Goal: Check status: Check status

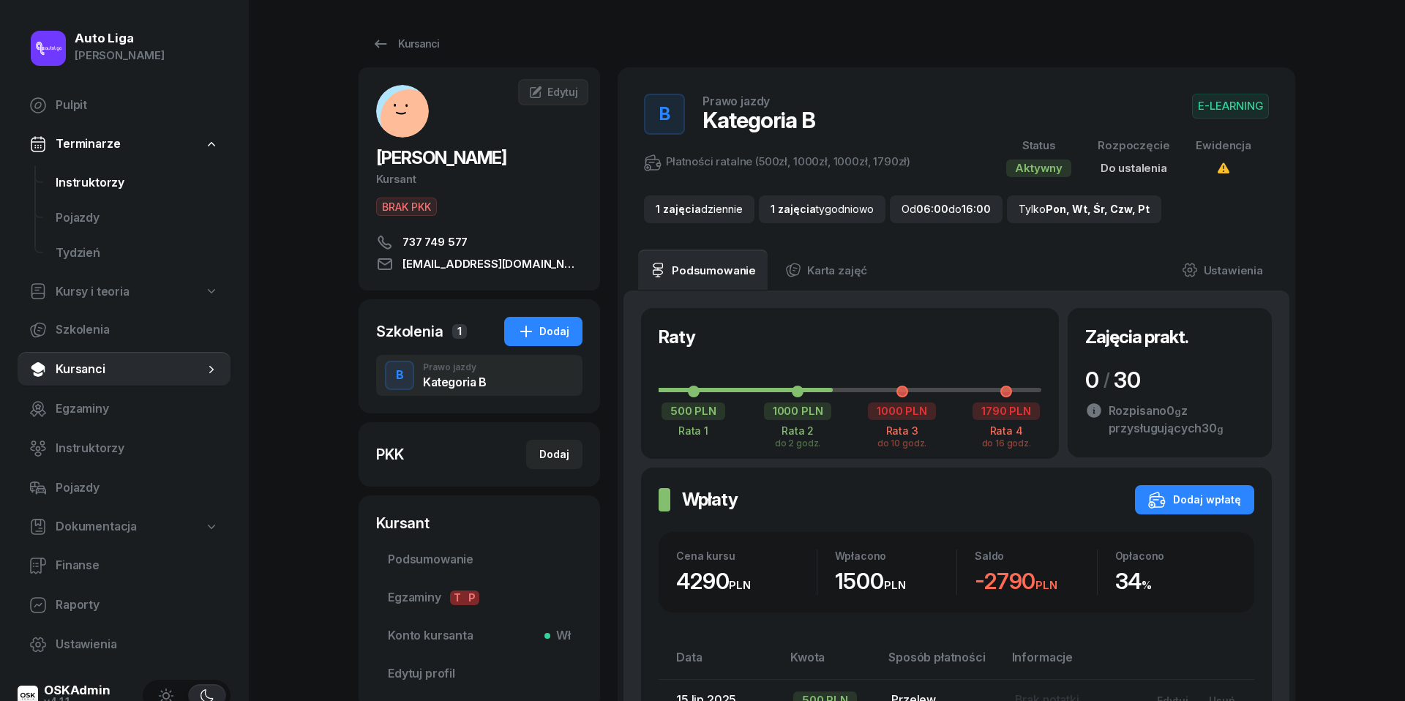
click at [89, 189] on span "Instruktorzy" at bounding box center [137, 182] width 163 height 19
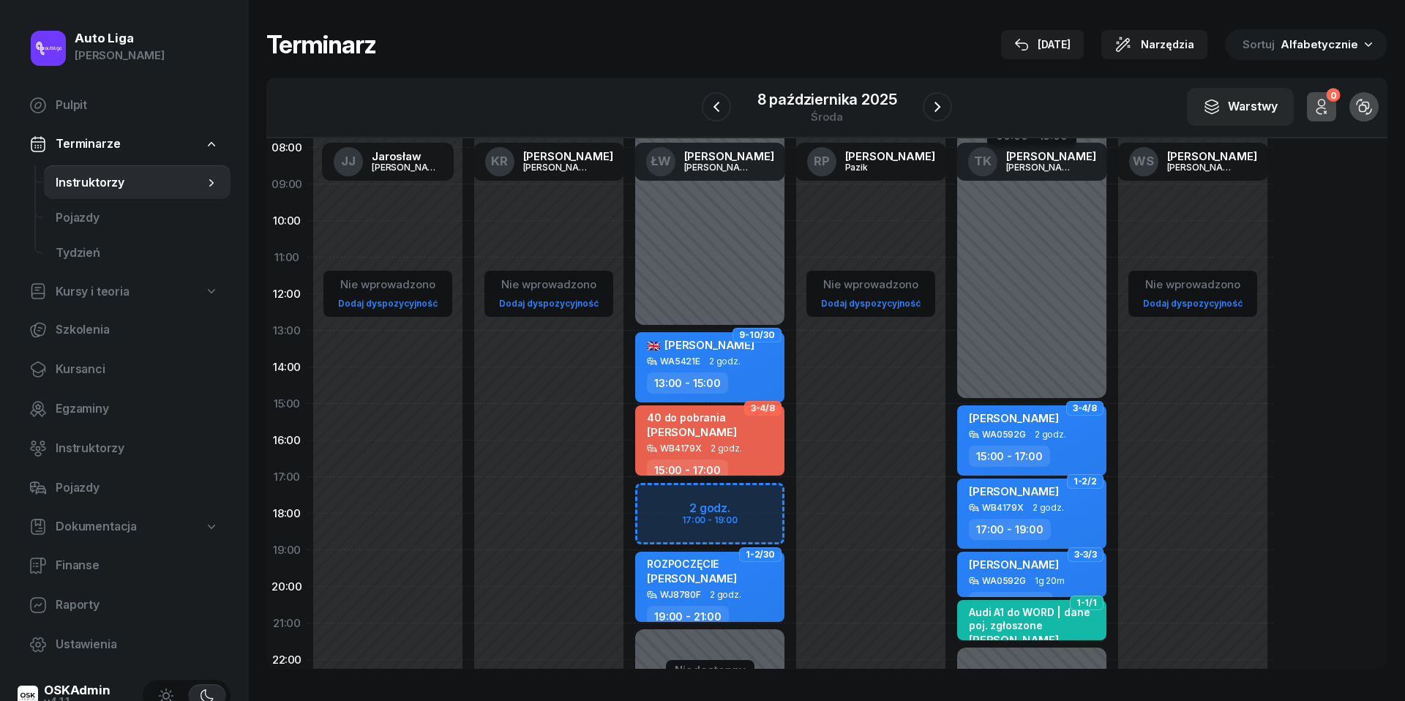
scroll to position [120, 0]
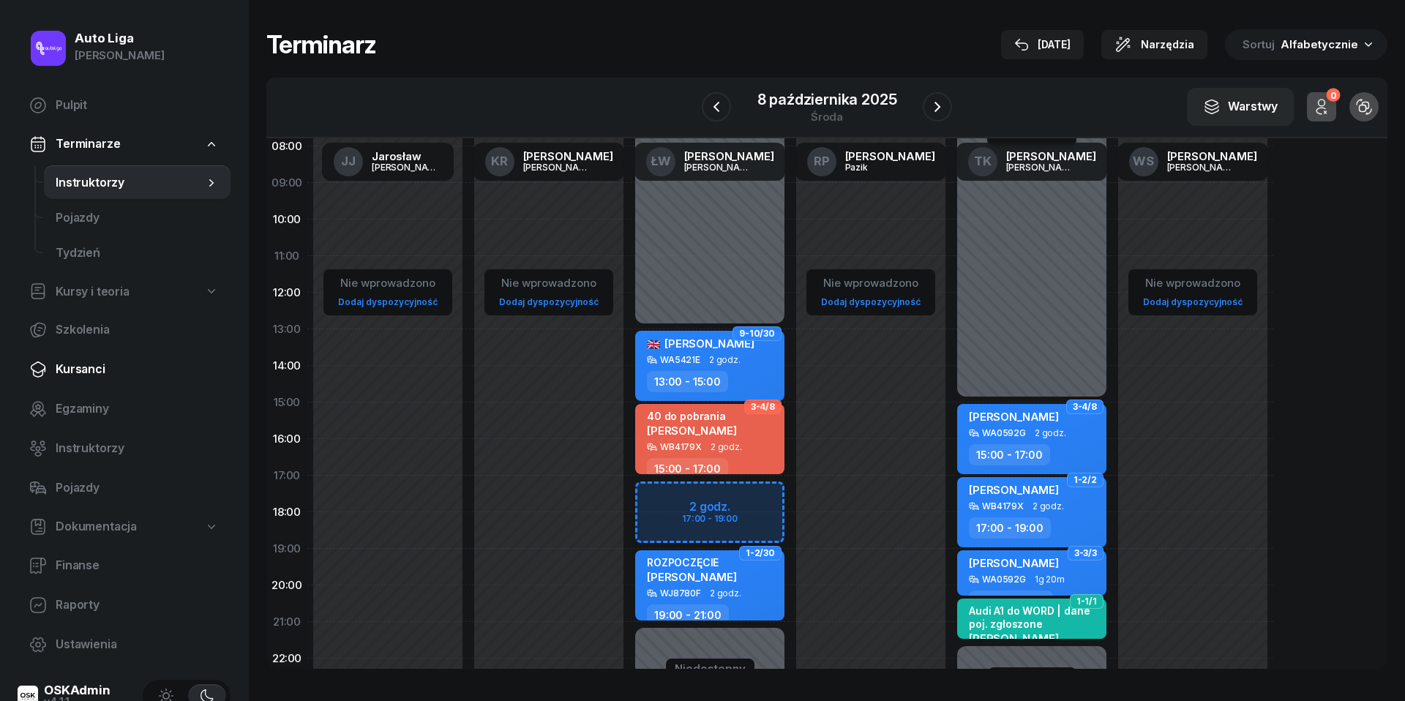
click at [102, 378] on link "Kursanci" at bounding box center [124, 369] width 213 height 35
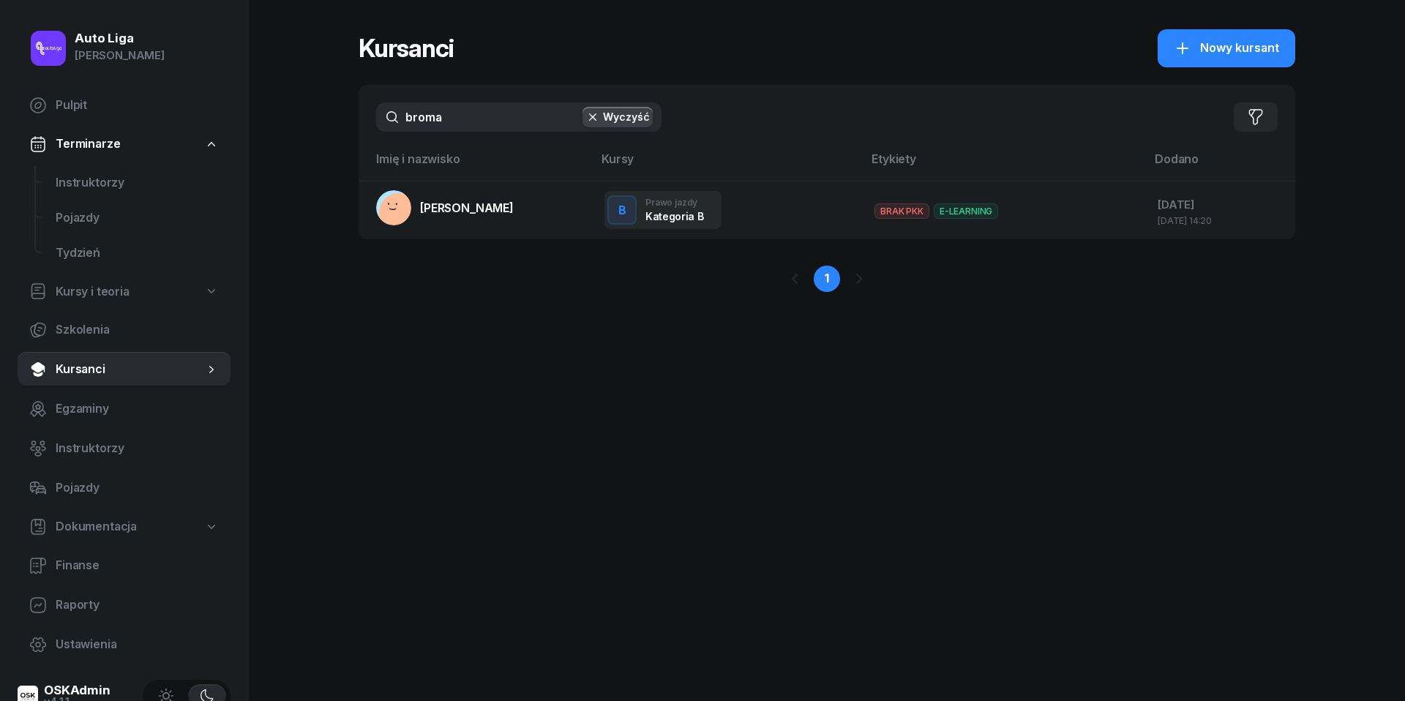
click at [458, 110] on input "broma" at bounding box center [518, 116] width 285 height 29
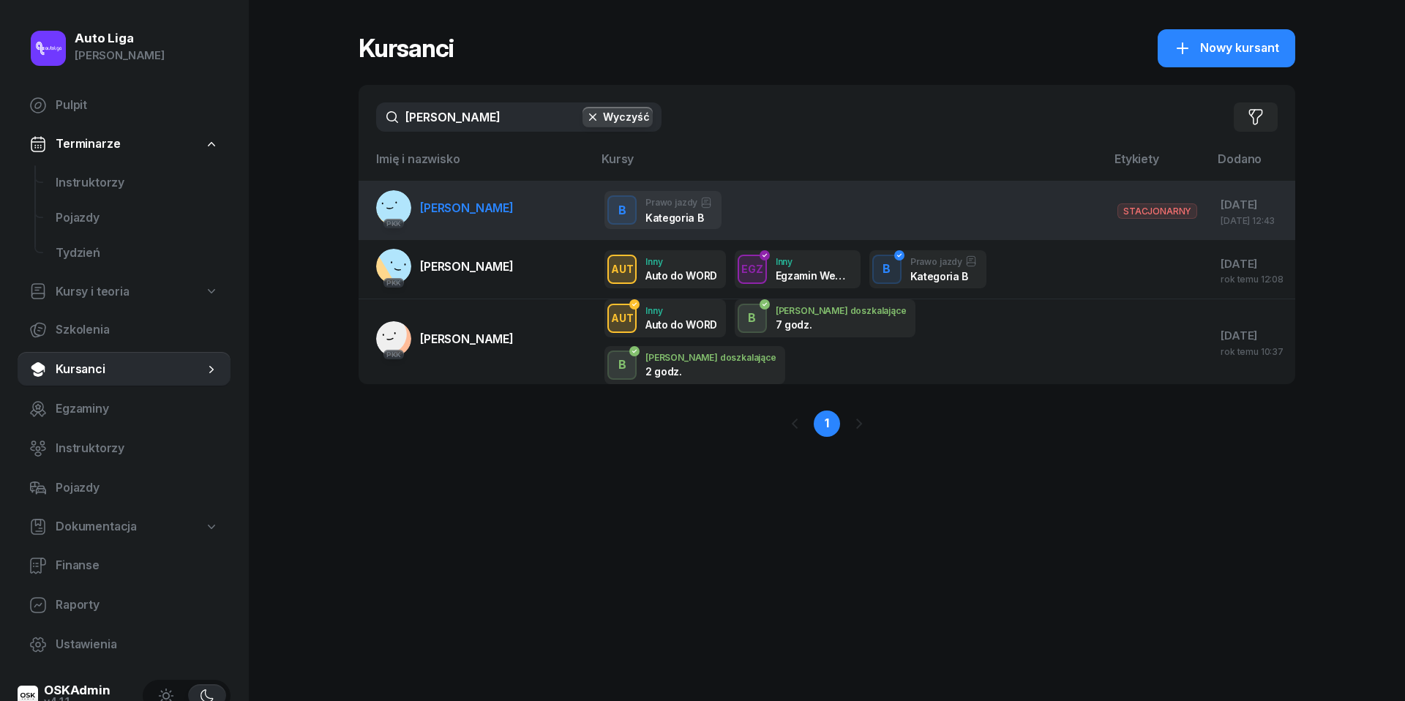
type input "[PERSON_NAME]"
click at [473, 195] on link "PKK [PERSON_NAME]" at bounding box center [445, 207] width 138 height 35
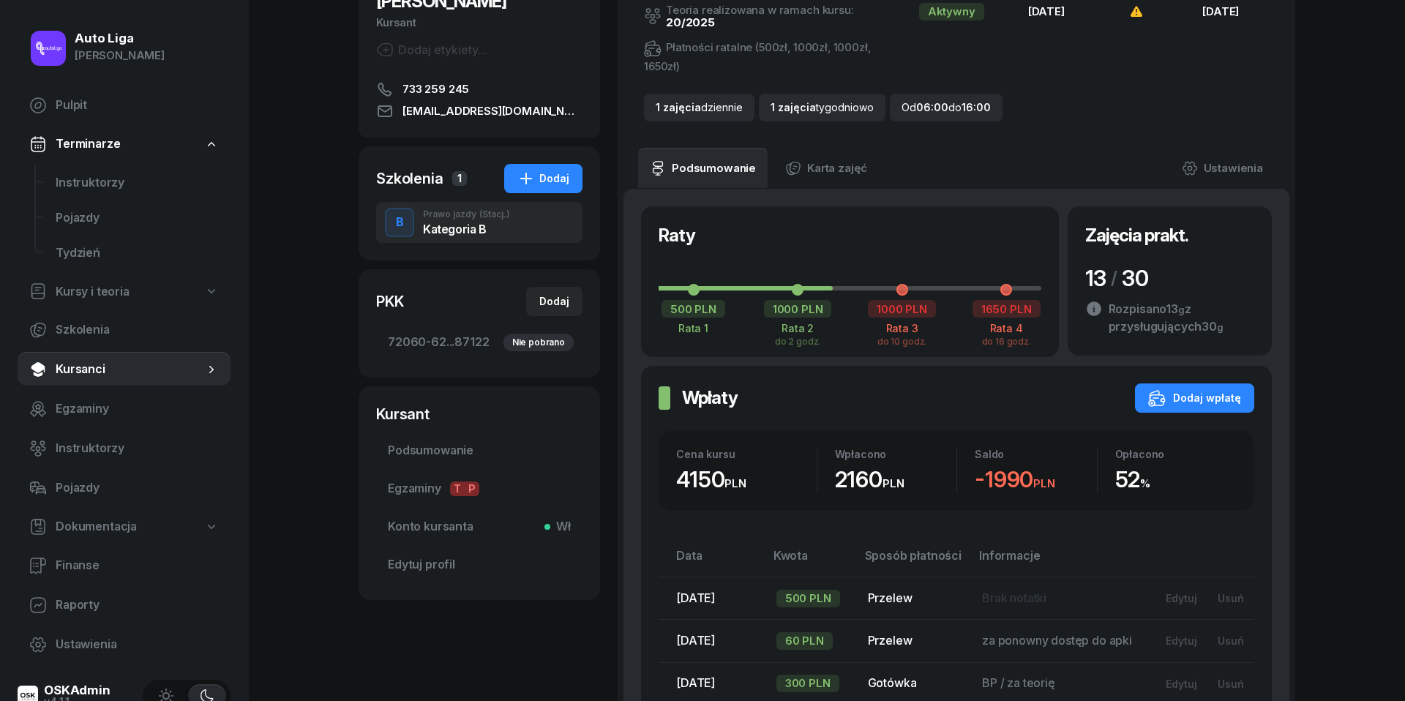
scroll to position [158, 0]
click at [72, 171] on link "Instruktorzy" at bounding box center [137, 182] width 187 height 35
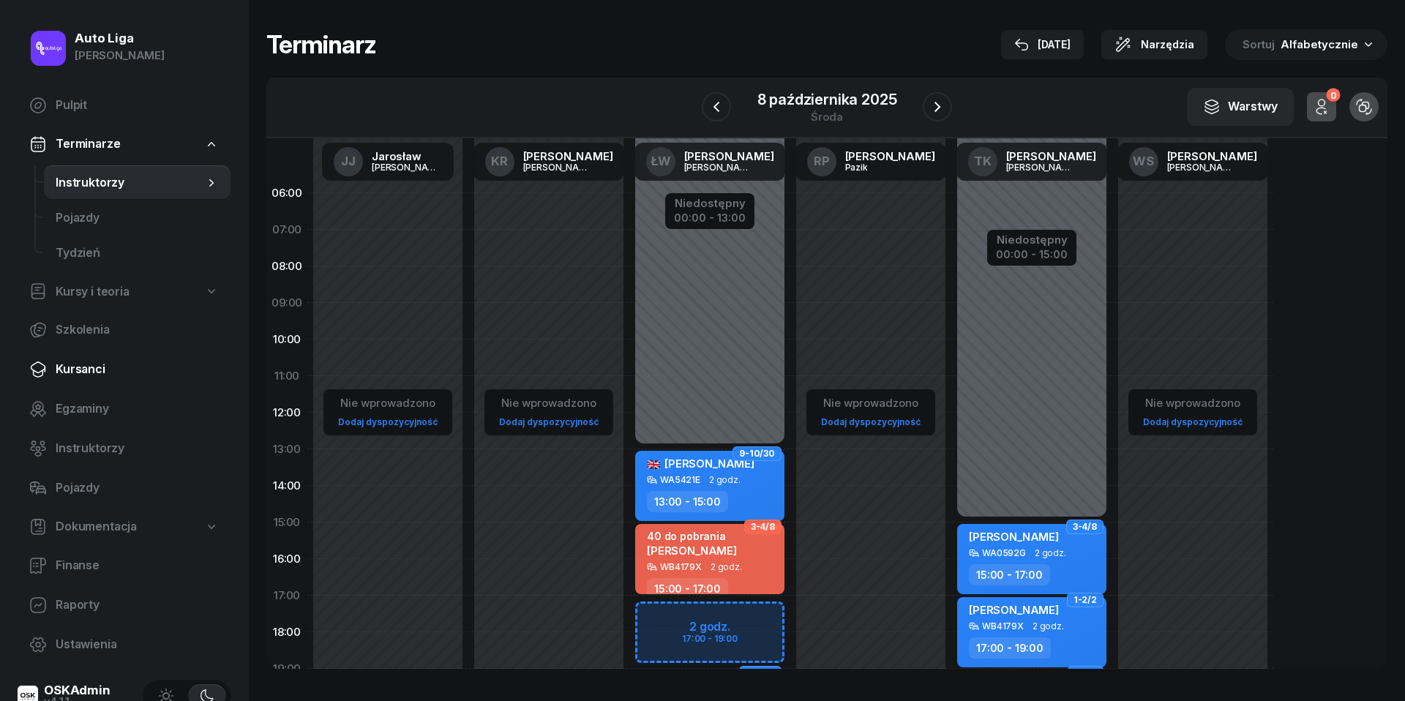
click at [89, 364] on span "Kursanci" at bounding box center [137, 369] width 163 height 19
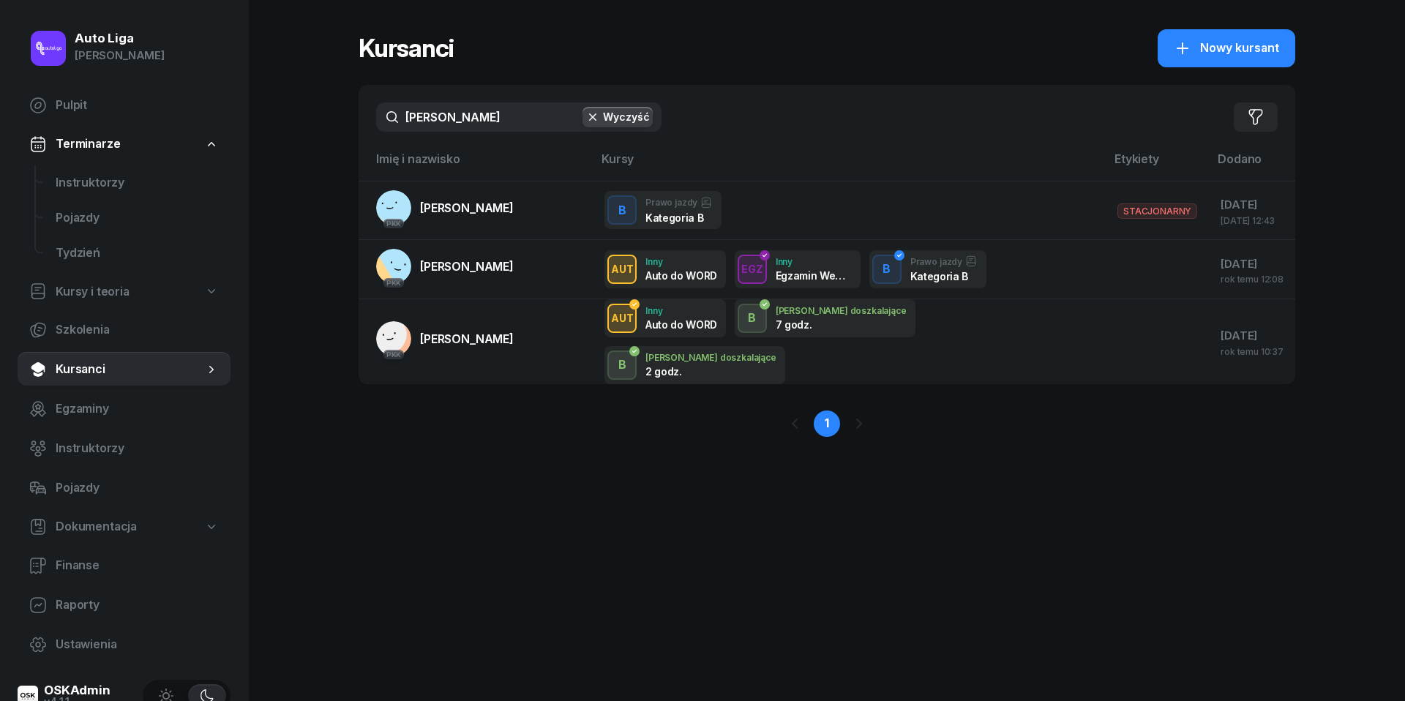
click at [475, 123] on input "[PERSON_NAME]" at bounding box center [518, 116] width 285 height 29
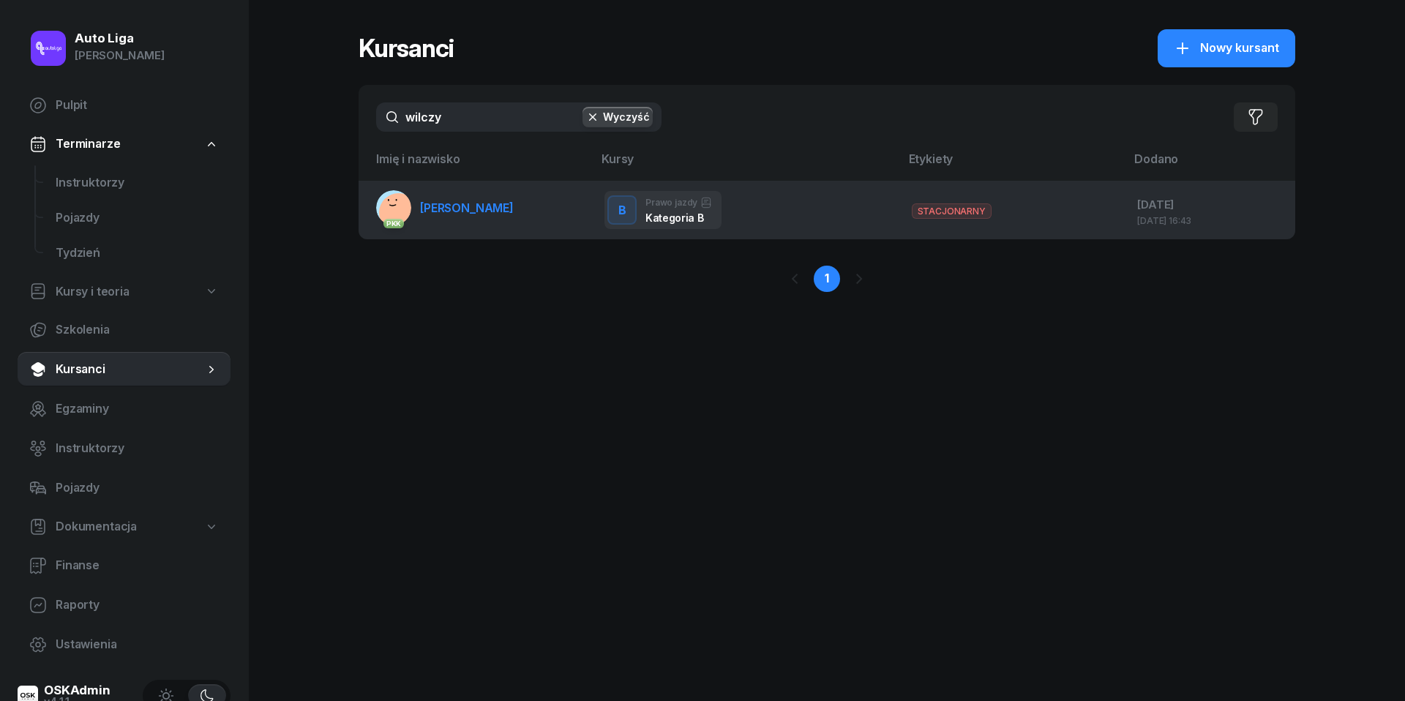
type input "wilczy"
click at [484, 220] on link "PKK [PERSON_NAME]" at bounding box center [445, 207] width 138 height 35
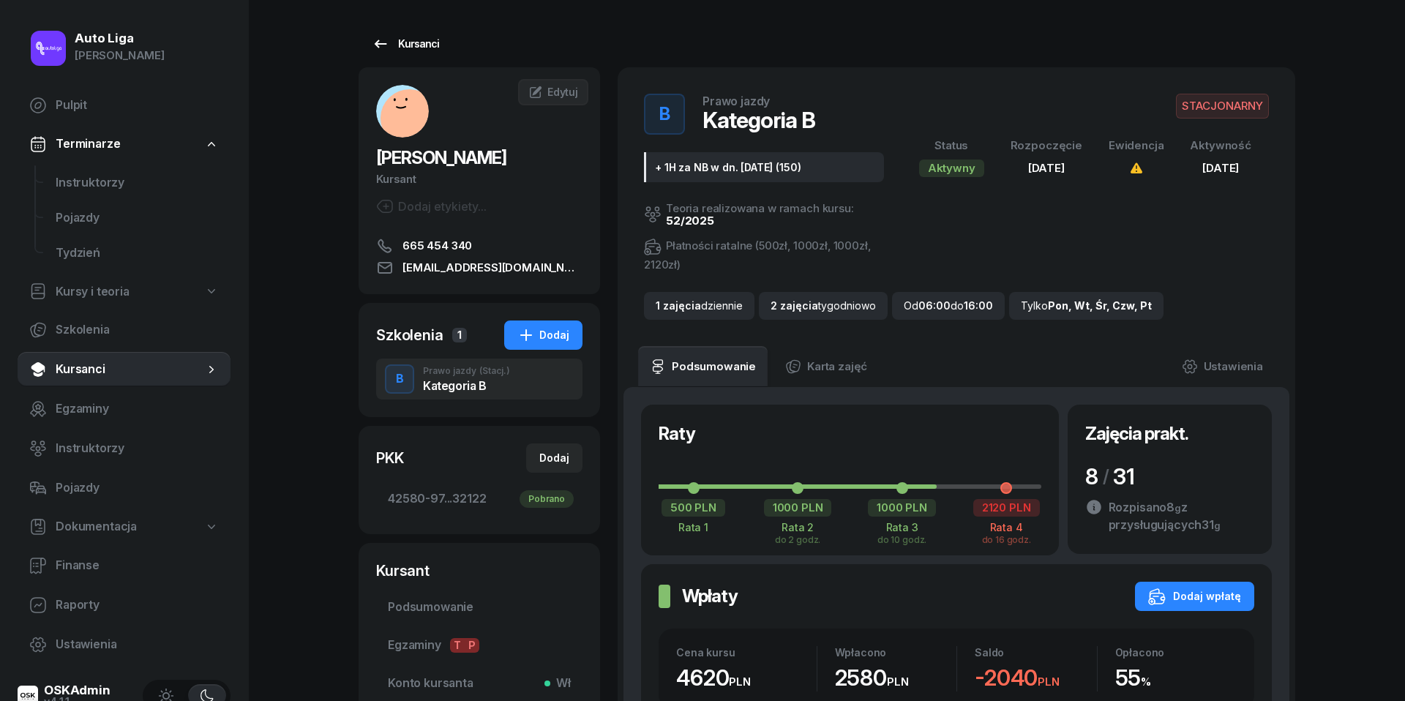
click at [378, 51] on icon at bounding box center [381, 44] width 18 height 18
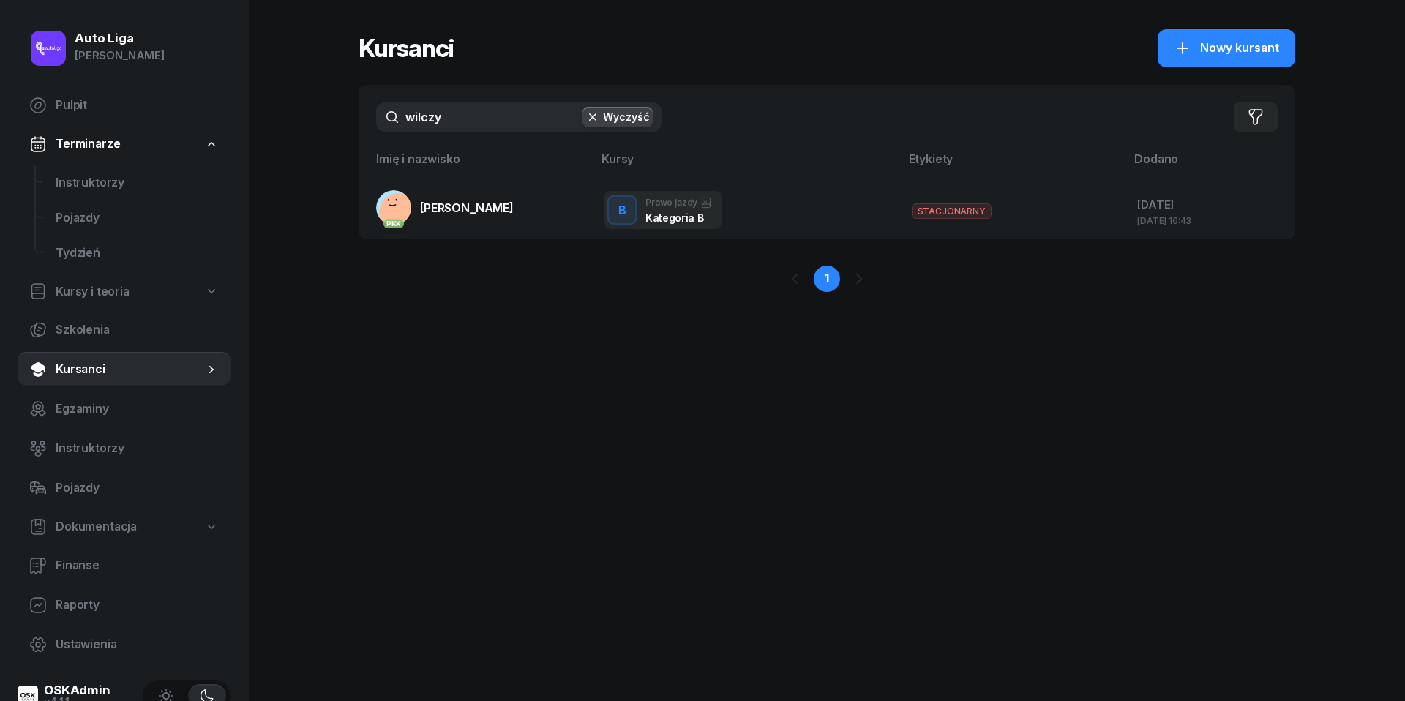
click at [451, 109] on input "wilczy" at bounding box center [518, 116] width 285 height 29
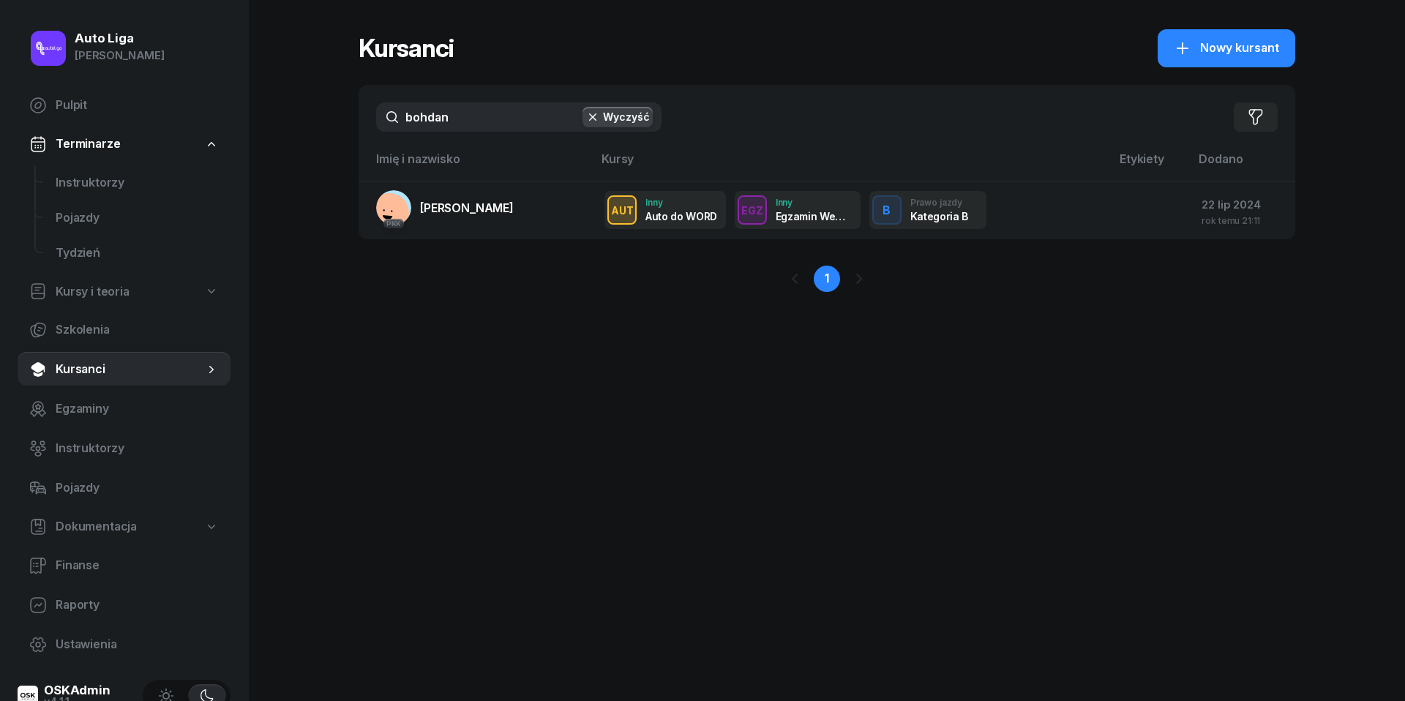
type input "bohdan"
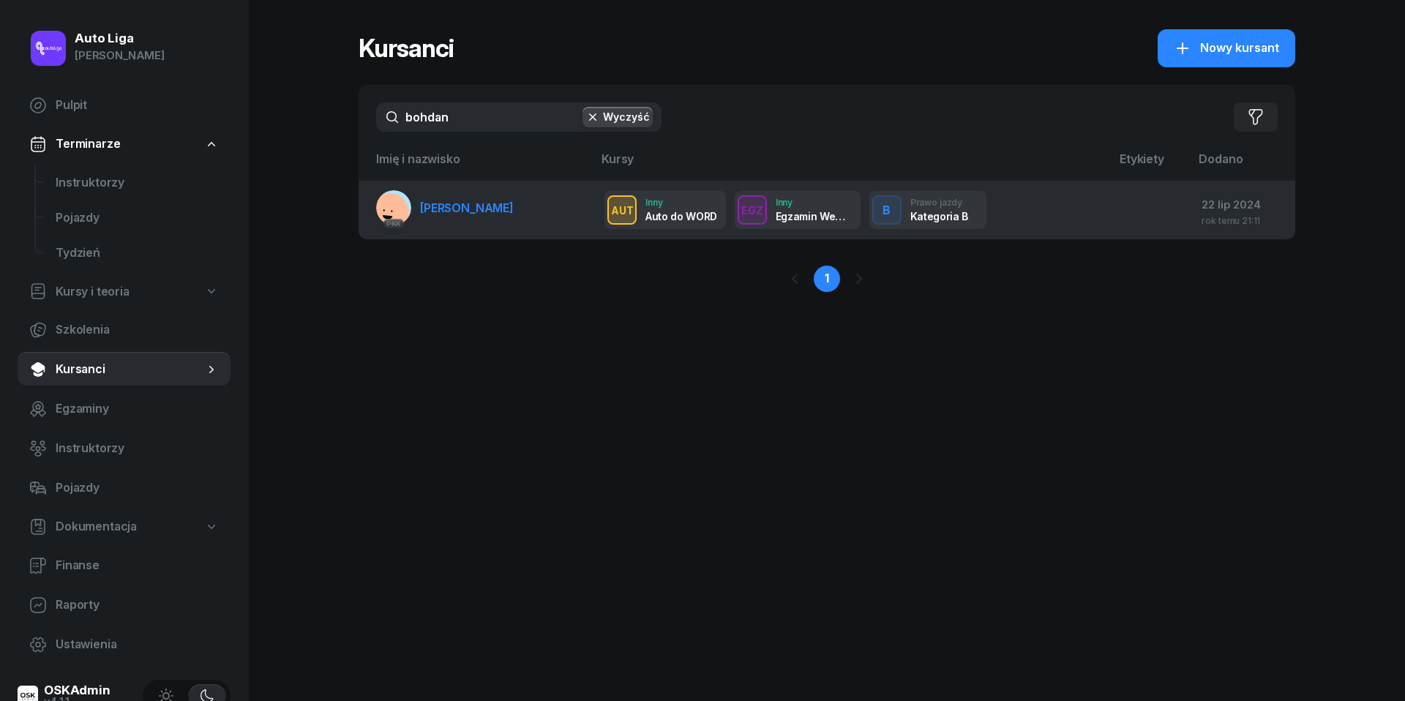
drag, startPoint x: 451, startPoint y: 109, endPoint x: 460, endPoint y: 218, distance: 109.4
click at [460, 218] on link "PKK [PERSON_NAME]" at bounding box center [445, 207] width 138 height 35
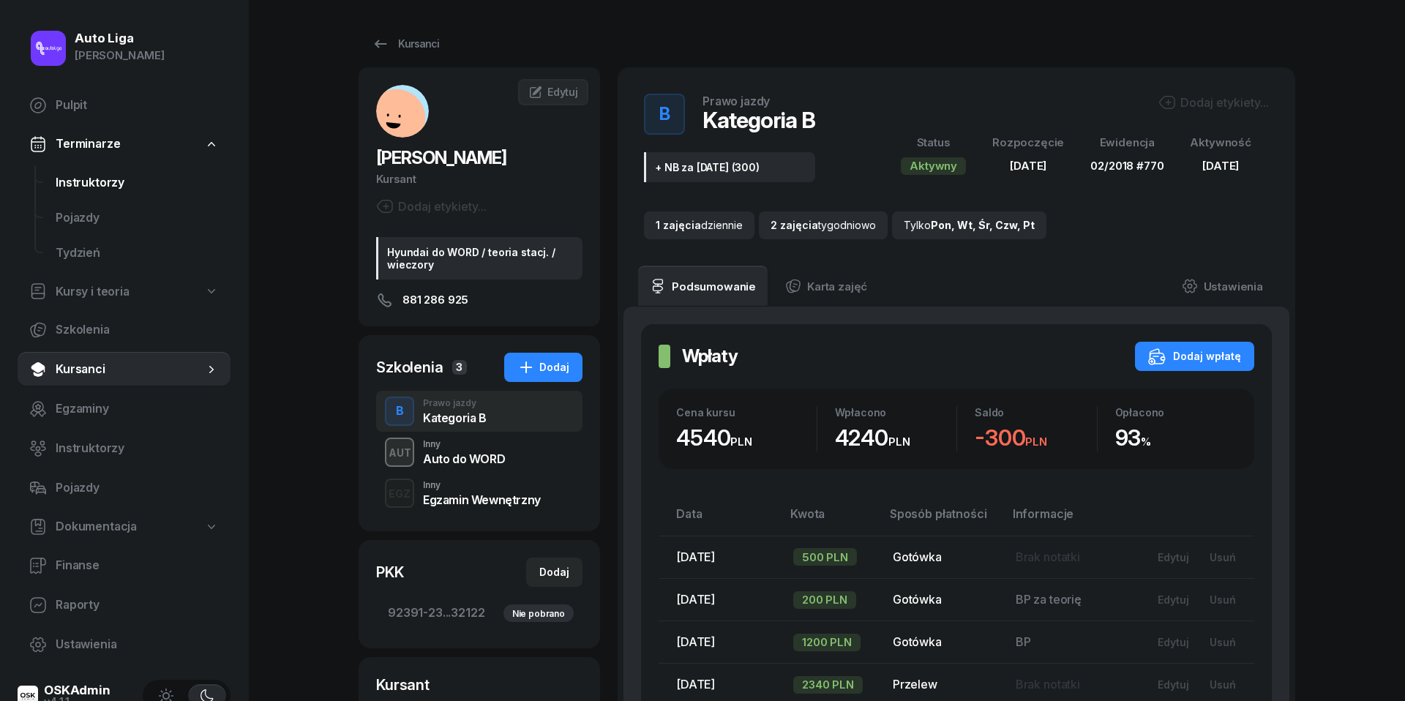
click at [74, 188] on span "Instruktorzy" at bounding box center [137, 182] width 163 height 19
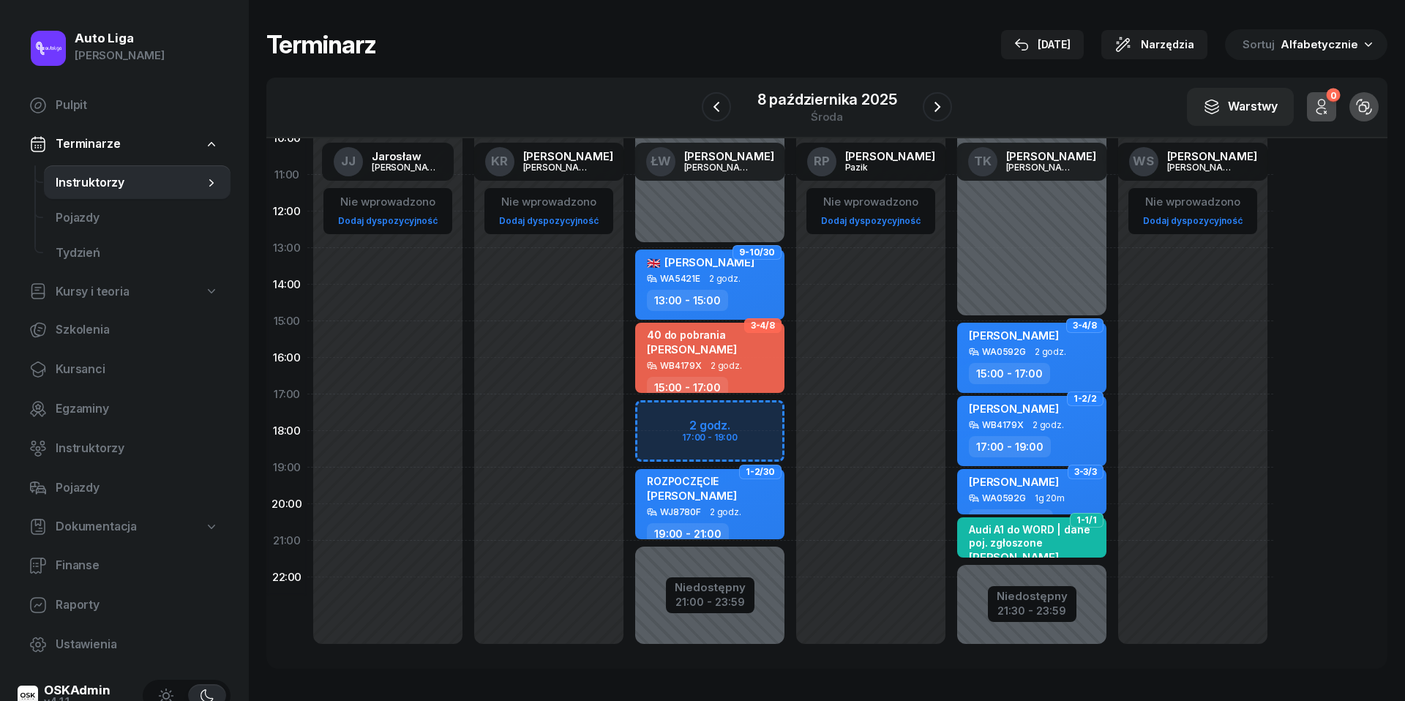
scroll to position [200, 0]
click at [937, 108] on icon "button" at bounding box center [938, 107] width 18 height 18
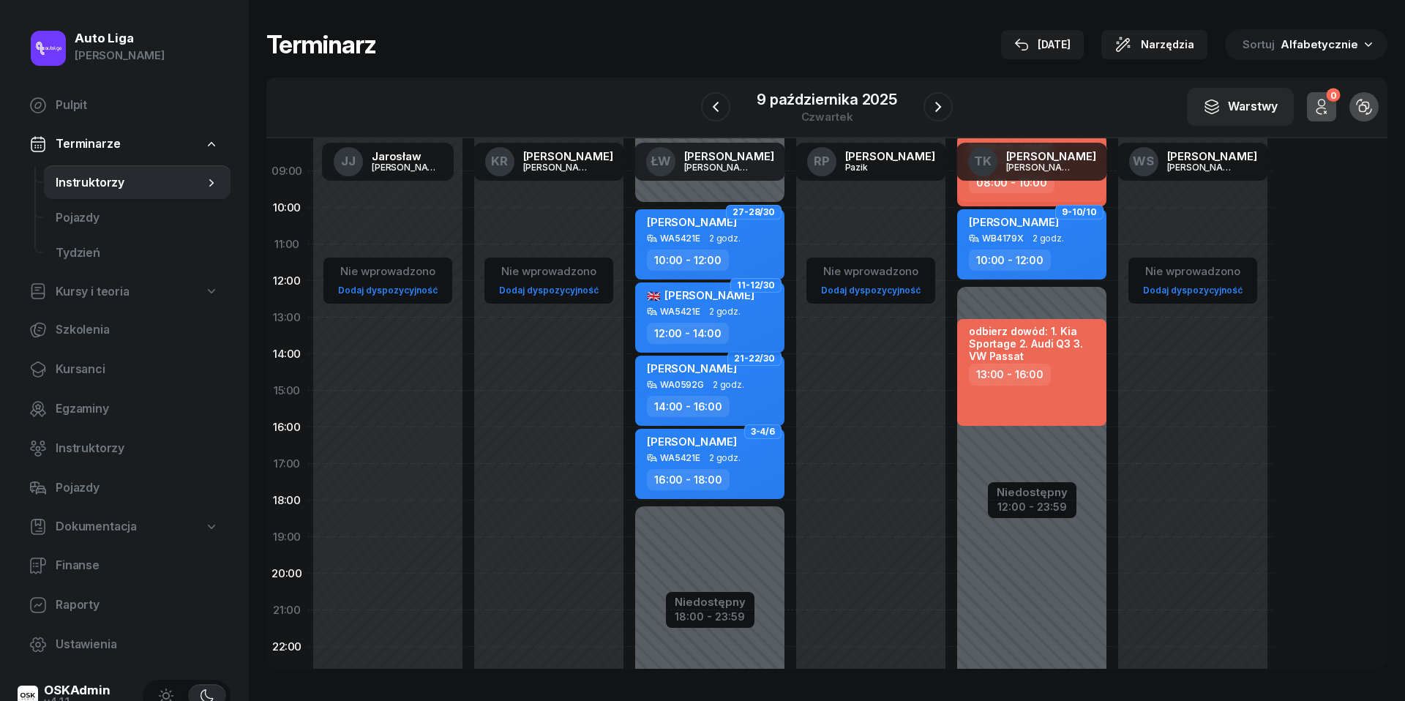
scroll to position [89, 0]
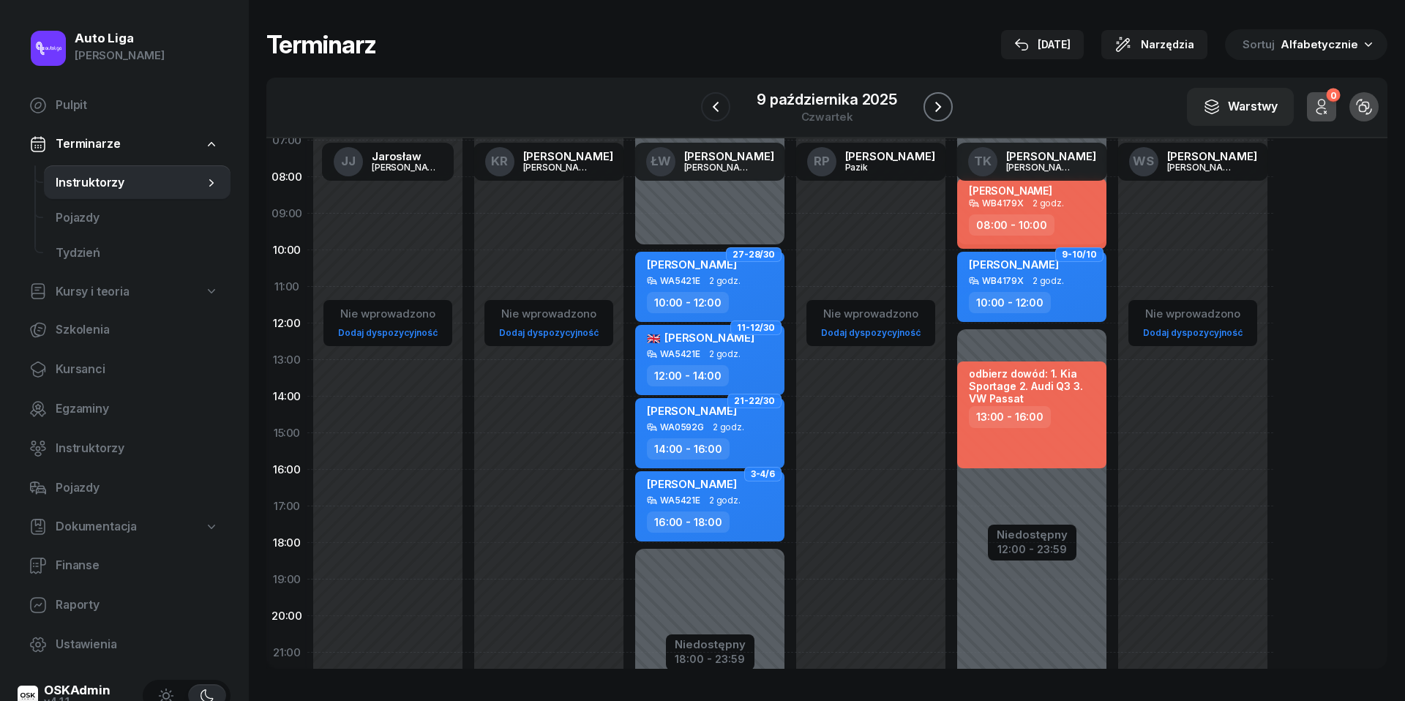
click at [935, 105] on icon "button" at bounding box center [938, 107] width 18 height 18
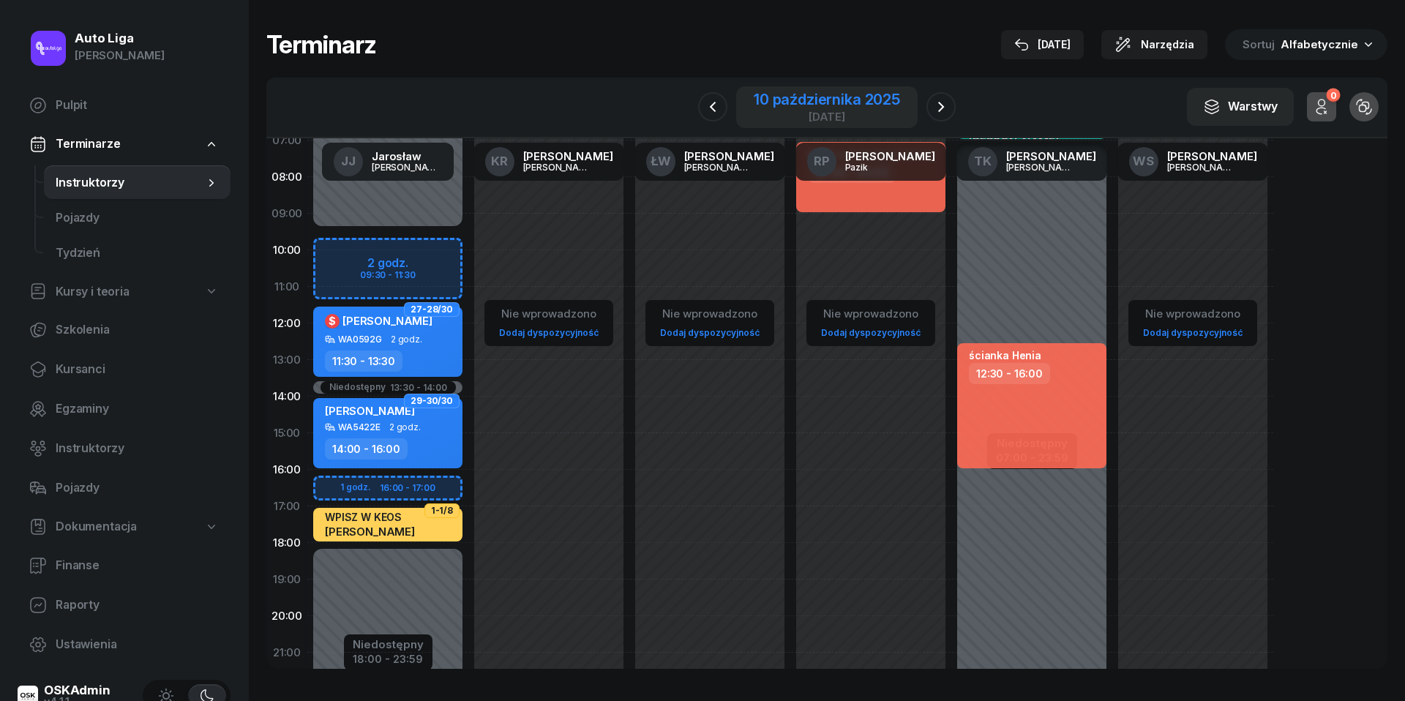
click at [814, 117] on div "[DATE]" at bounding box center [827, 116] width 146 height 11
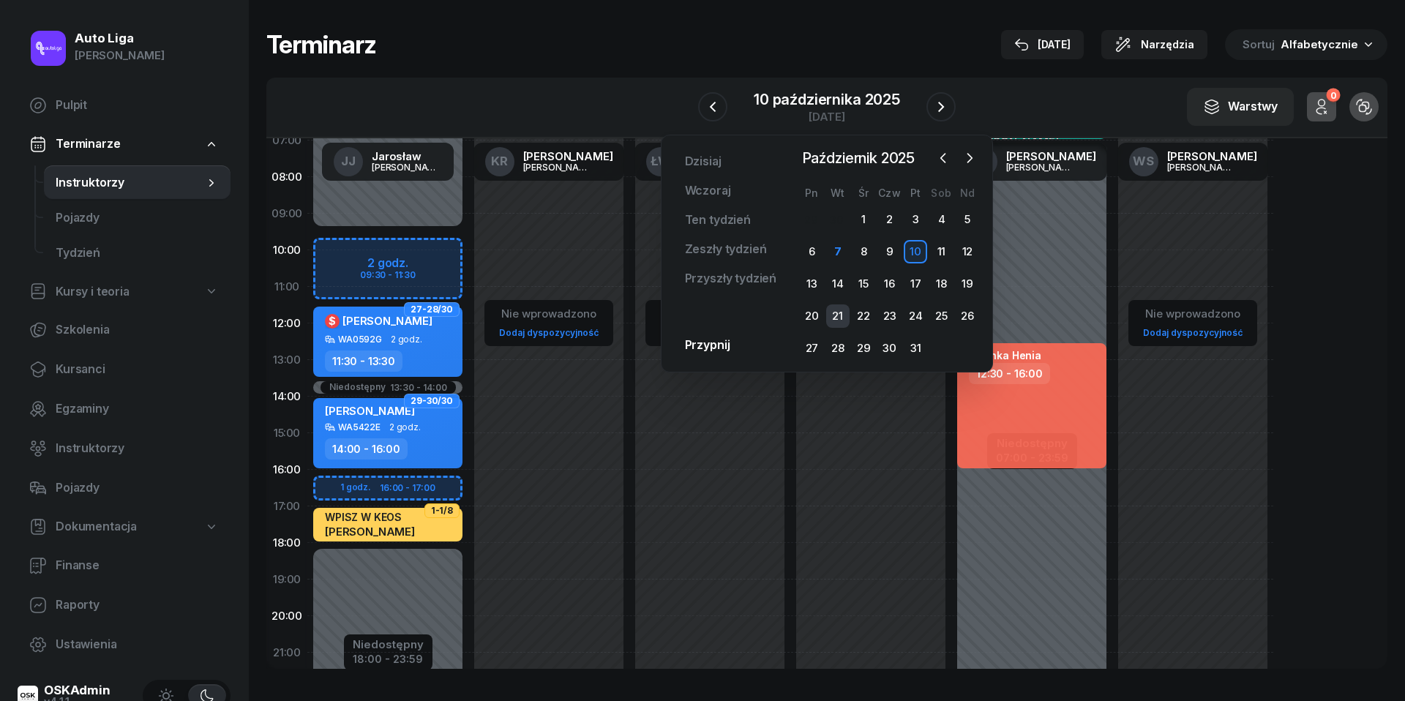
click at [841, 320] on div "21" at bounding box center [837, 315] width 23 height 23
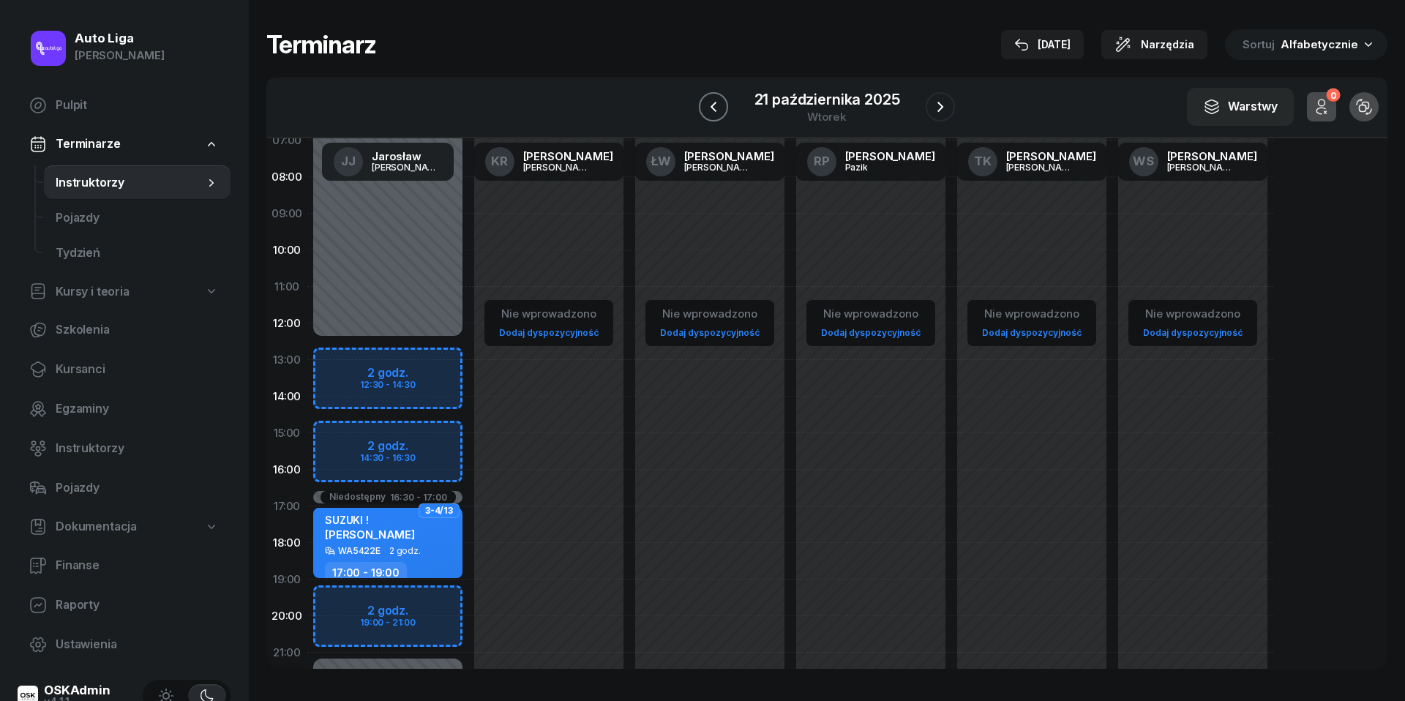
click at [705, 106] on icon "button" at bounding box center [714, 107] width 18 height 18
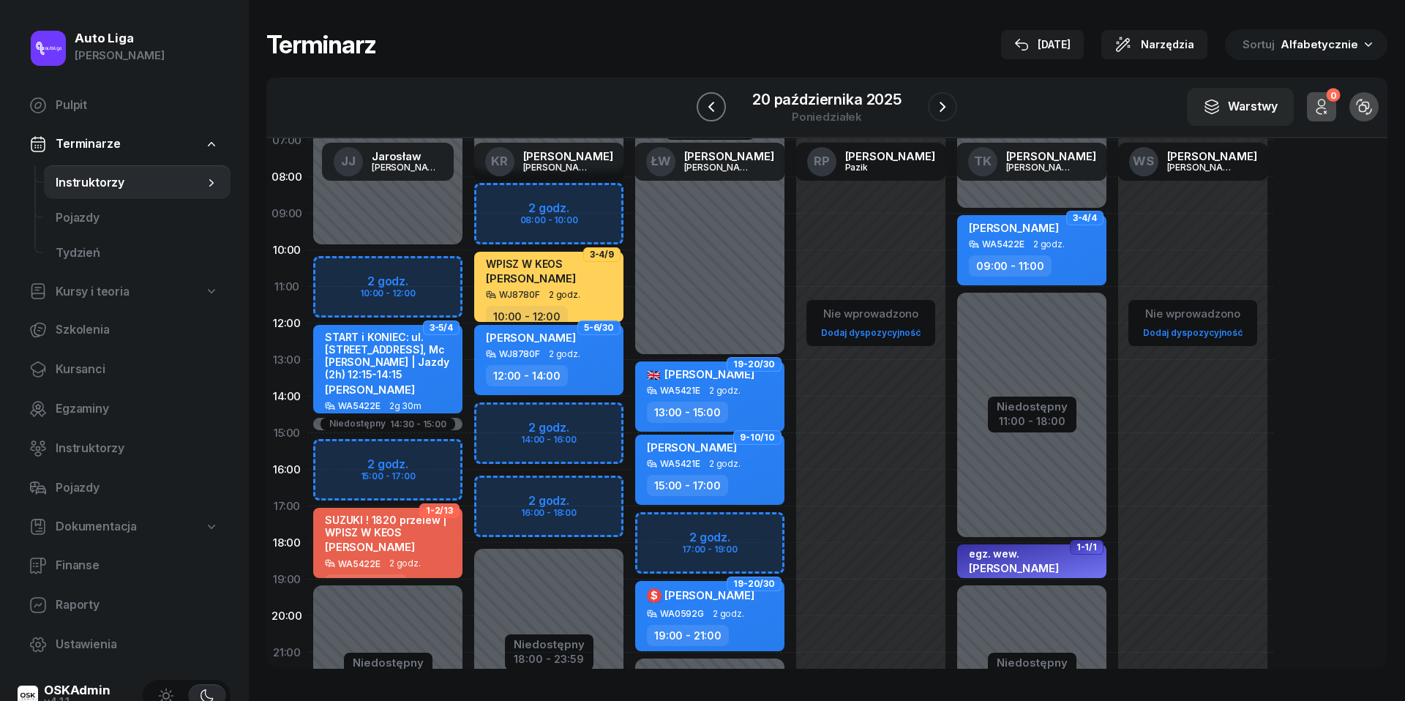
click at [703, 106] on icon "button" at bounding box center [711, 107] width 18 height 18
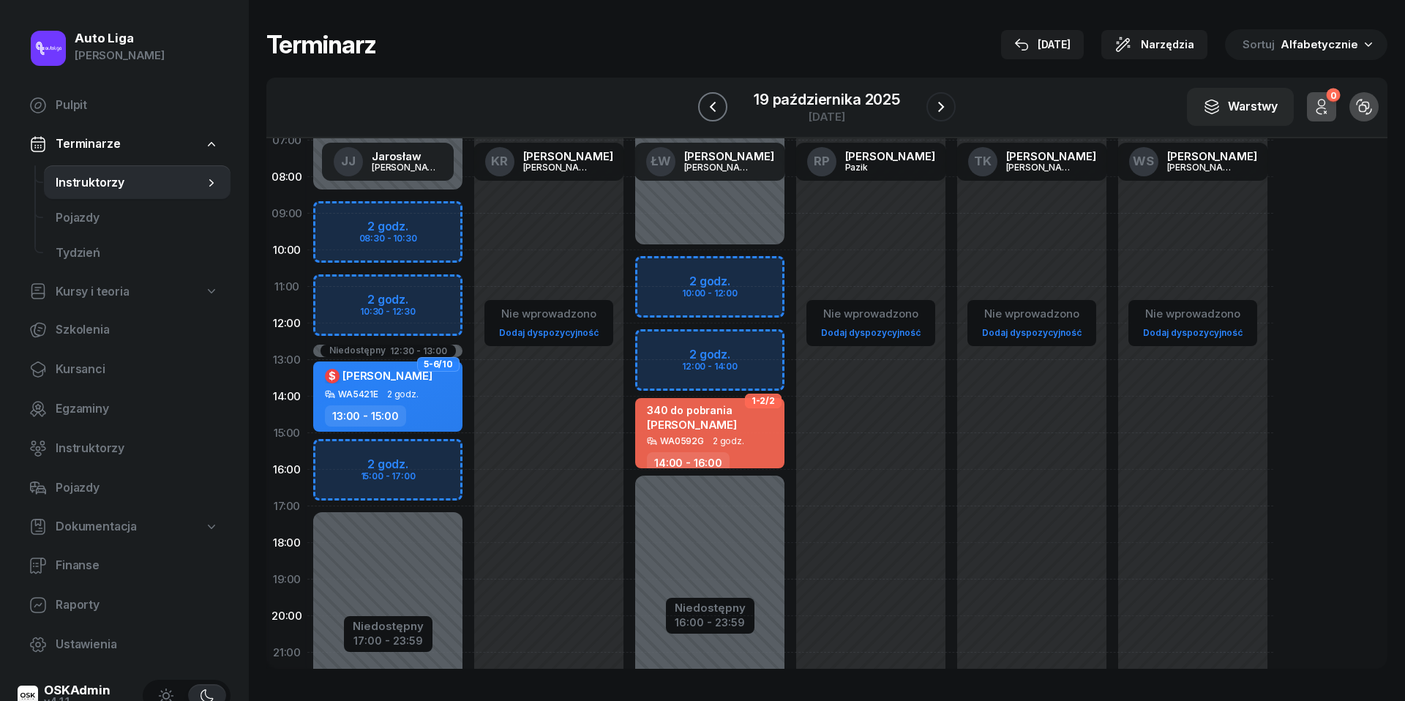
click at [704, 106] on icon "button" at bounding box center [713, 107] width 18 height 18
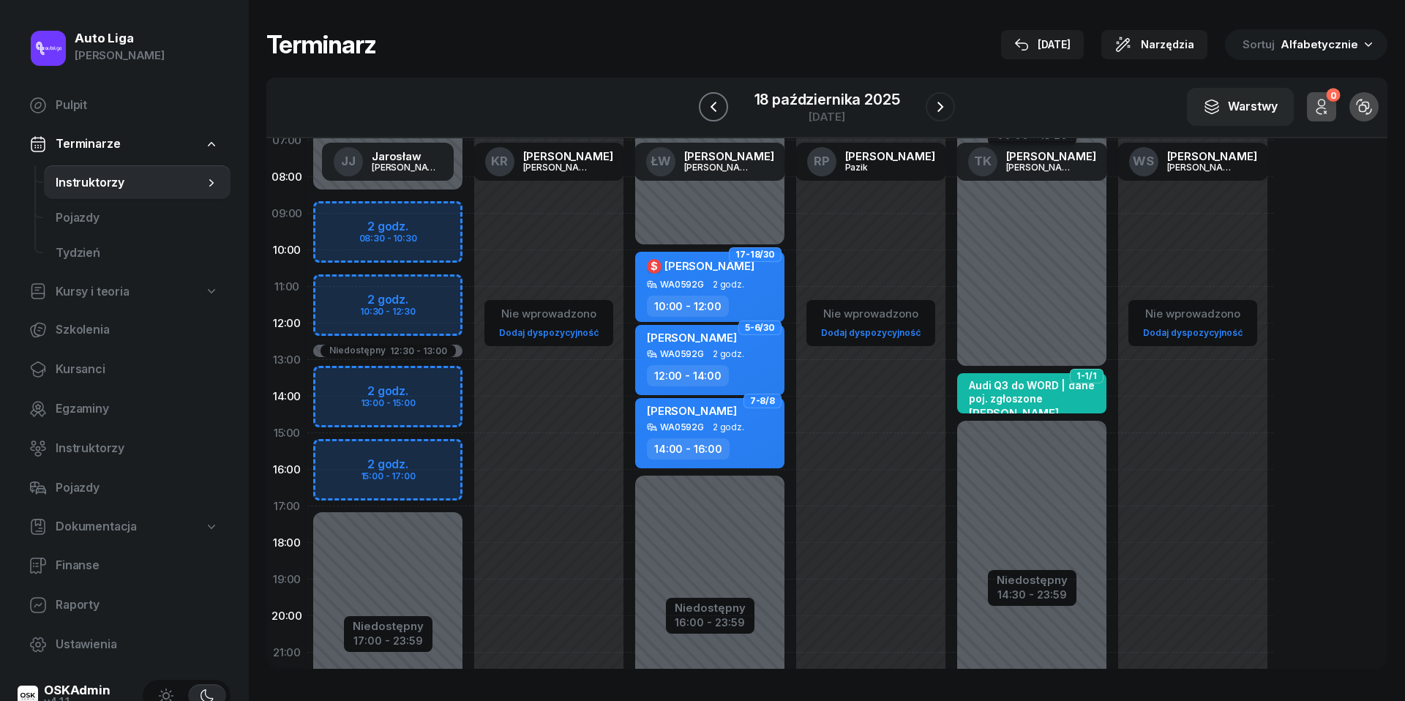
click at [710, 104] on icon "button" at bounding box center [714, 107] width 18 height 18
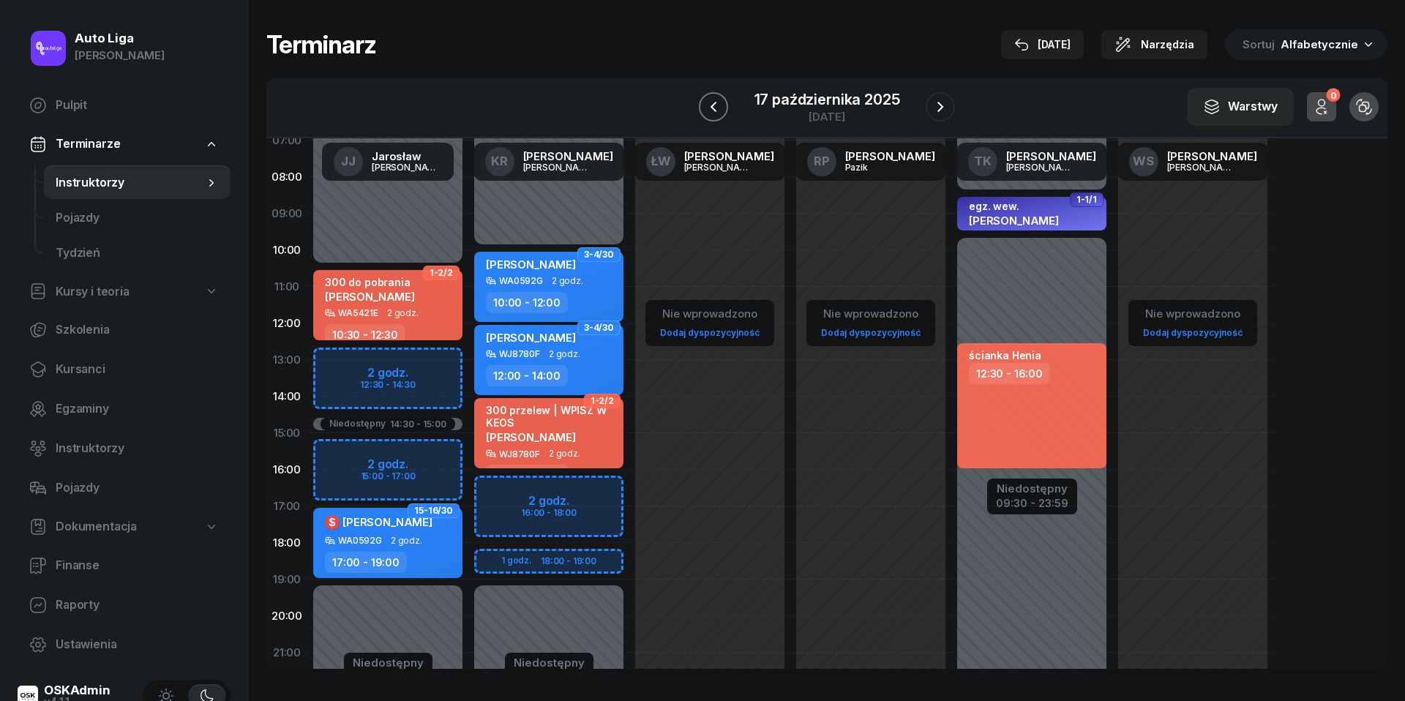
click at [710, 104] on icon "button" at bounding box center [714, 107] width 18 height 18
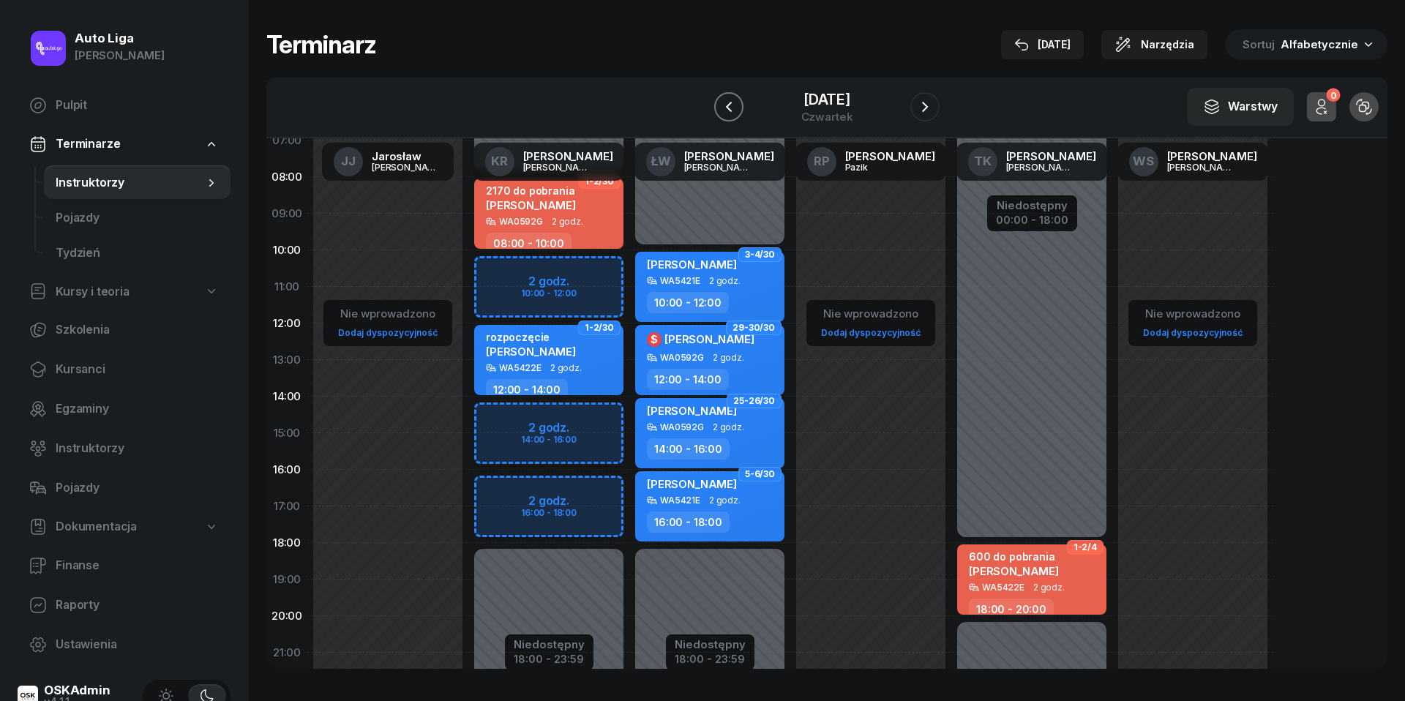
click at [720, 104] on icon "button" at bounding box center [729, 107] width 18 height 18
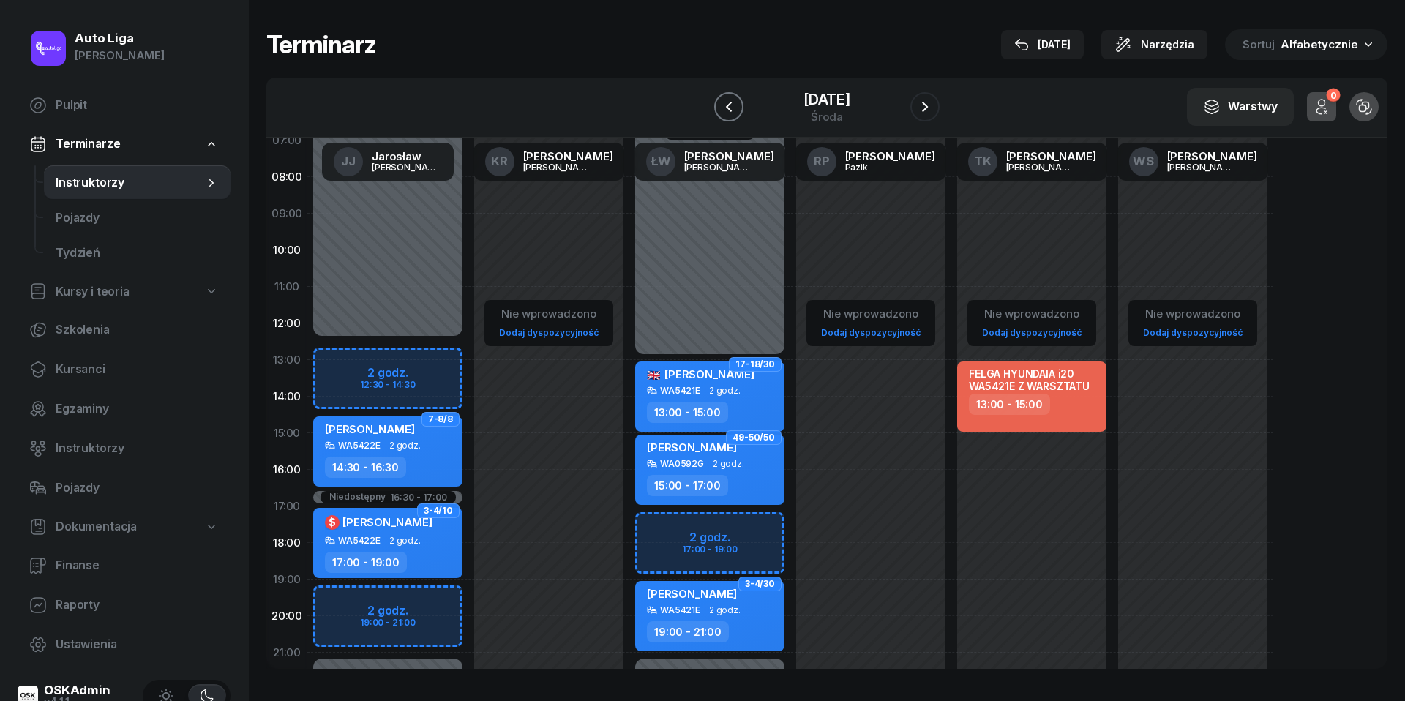
click at [720, 104] on icon "button" at bounding box center [729, 107] width 18 height 18
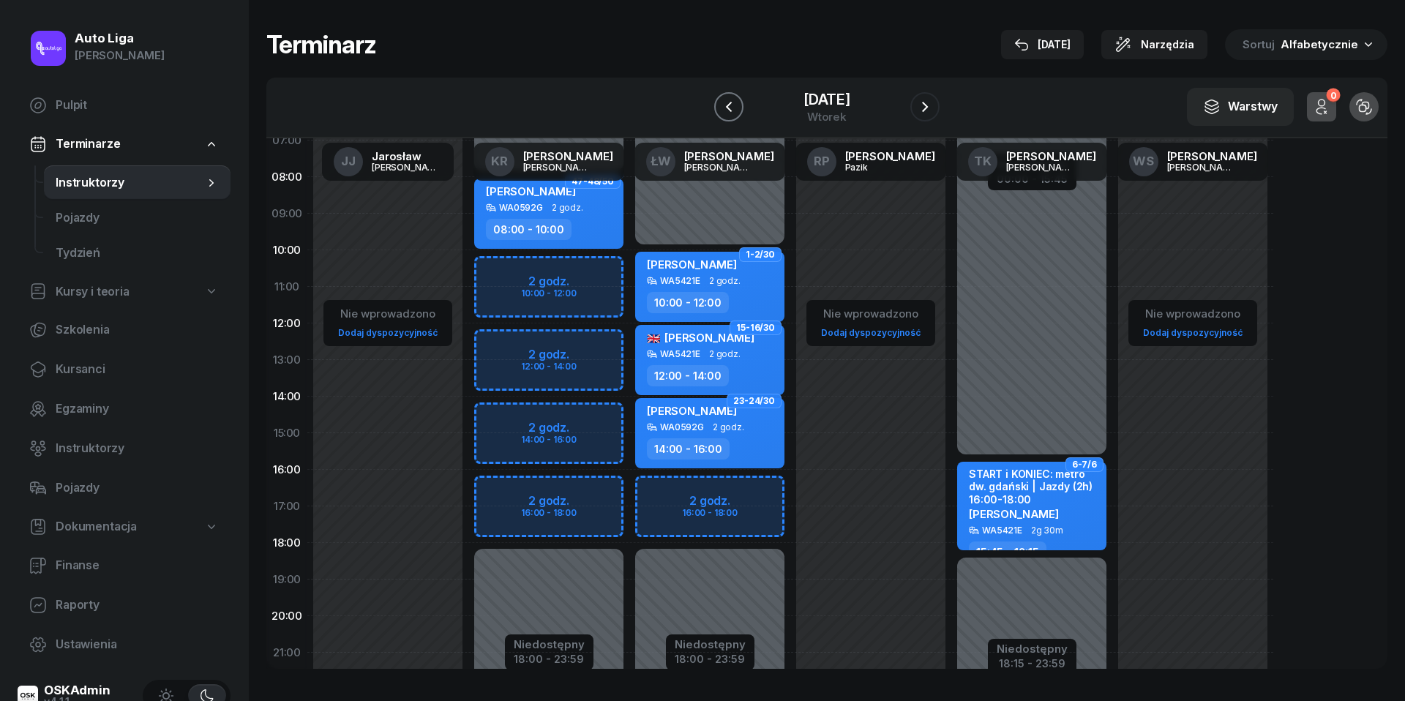
click at [720, 104] on icon "button" at bounding box center [729, 107] width 18 height 18
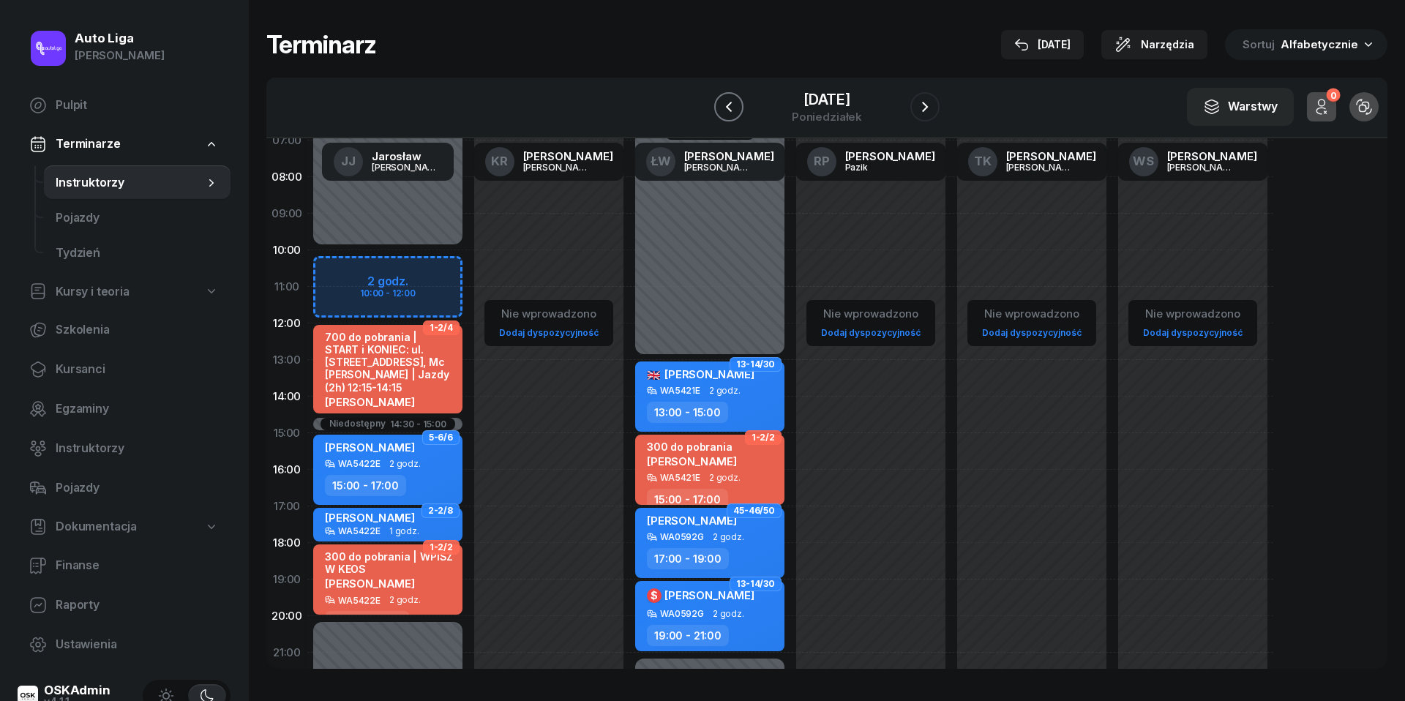
click at [720, 104] on icon "button" at bounding box center [729, 107] width 18 height 18
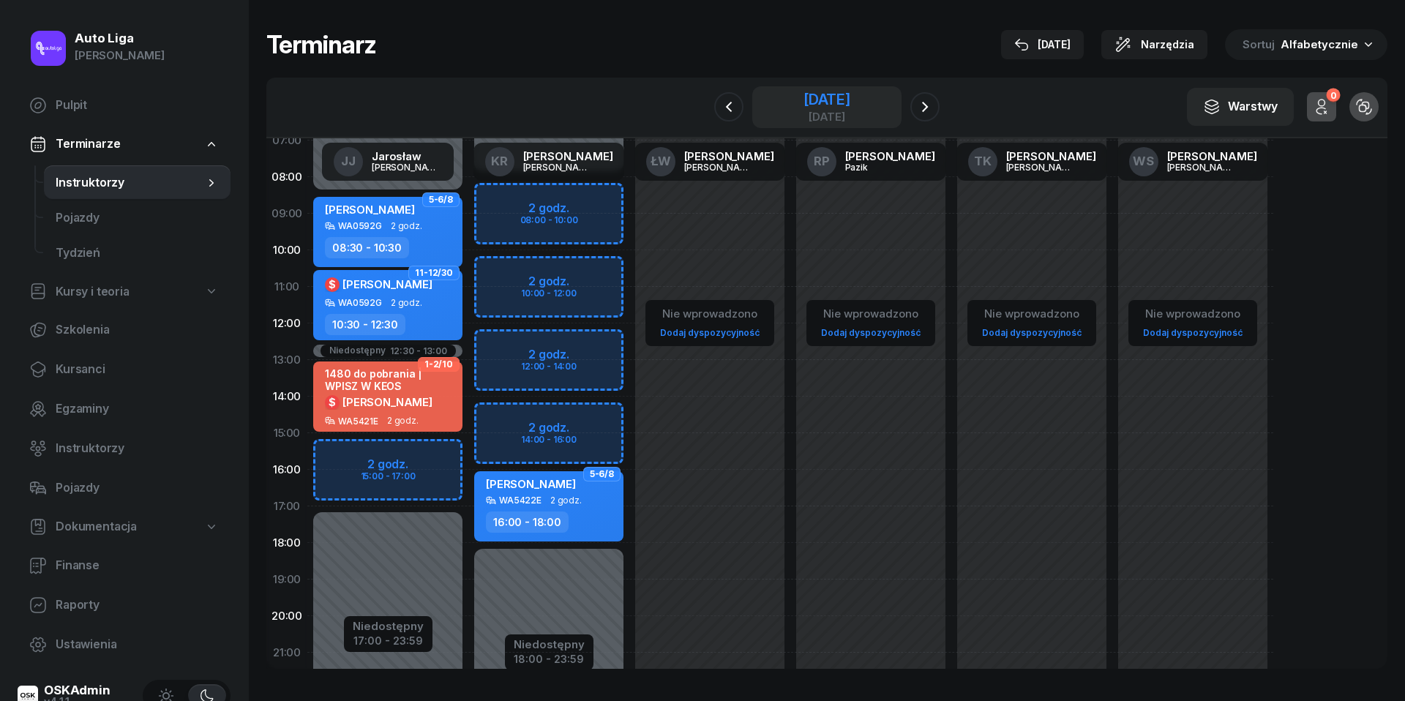
click at [803, 103] on div "[DATE]" at bounding box center [826, 99] width 47 height 15
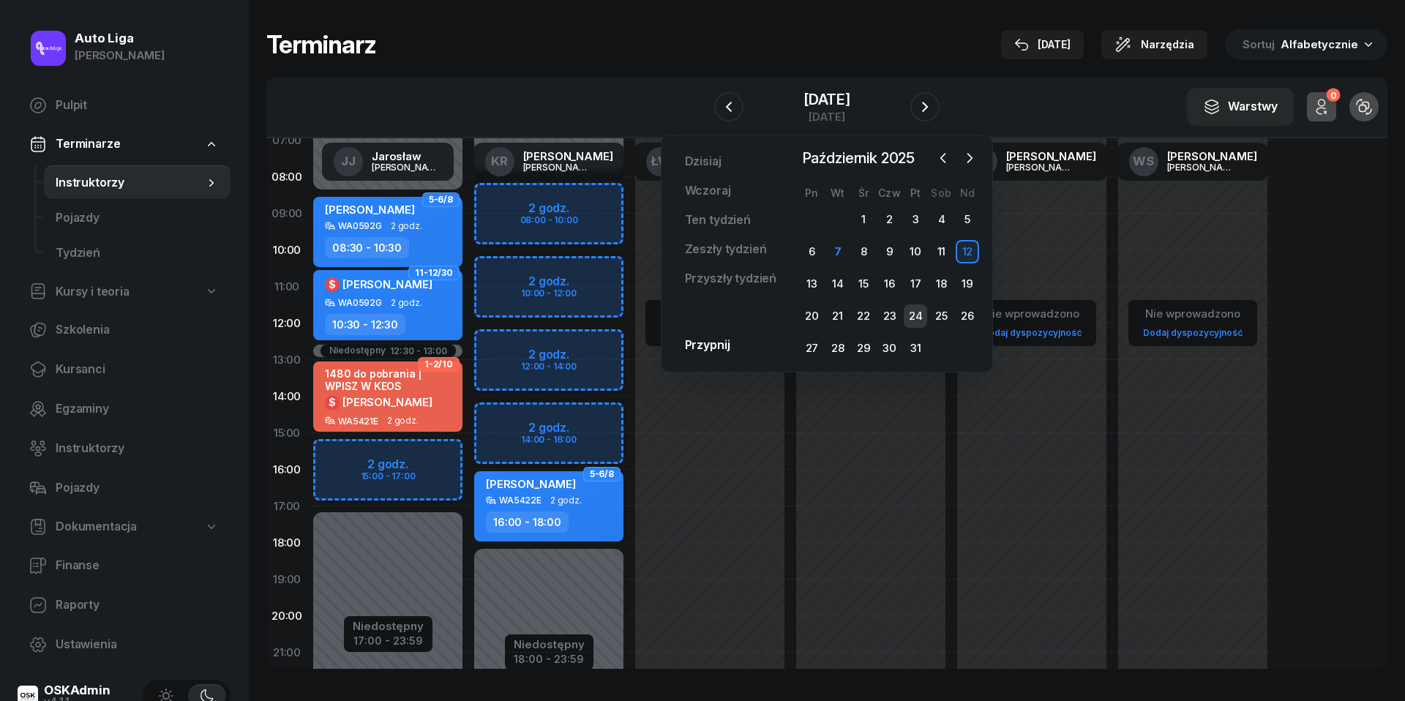
click at [922, 317] on div "24" at bounding box center [915, 315] width 23 height 23
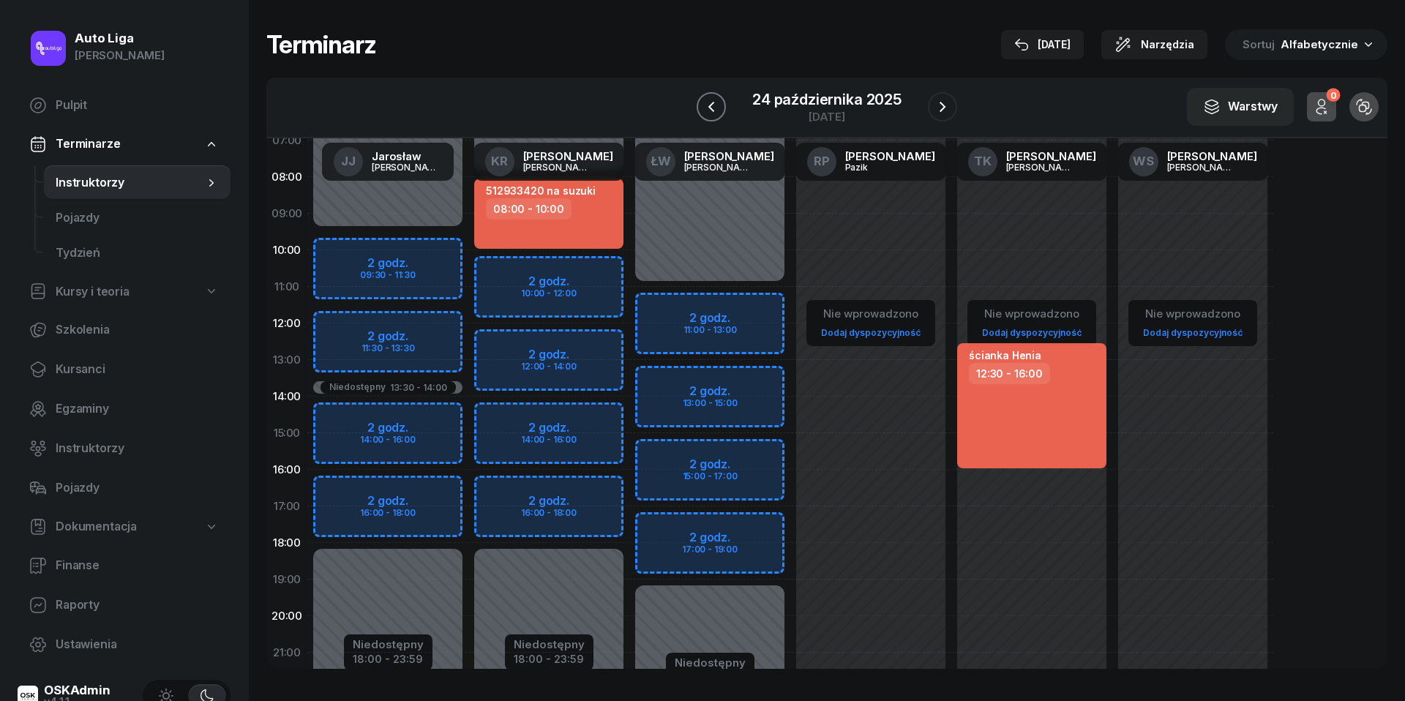
click at [715, 98] on icon "button" at bounding box center [711, 107] width 18 height 18
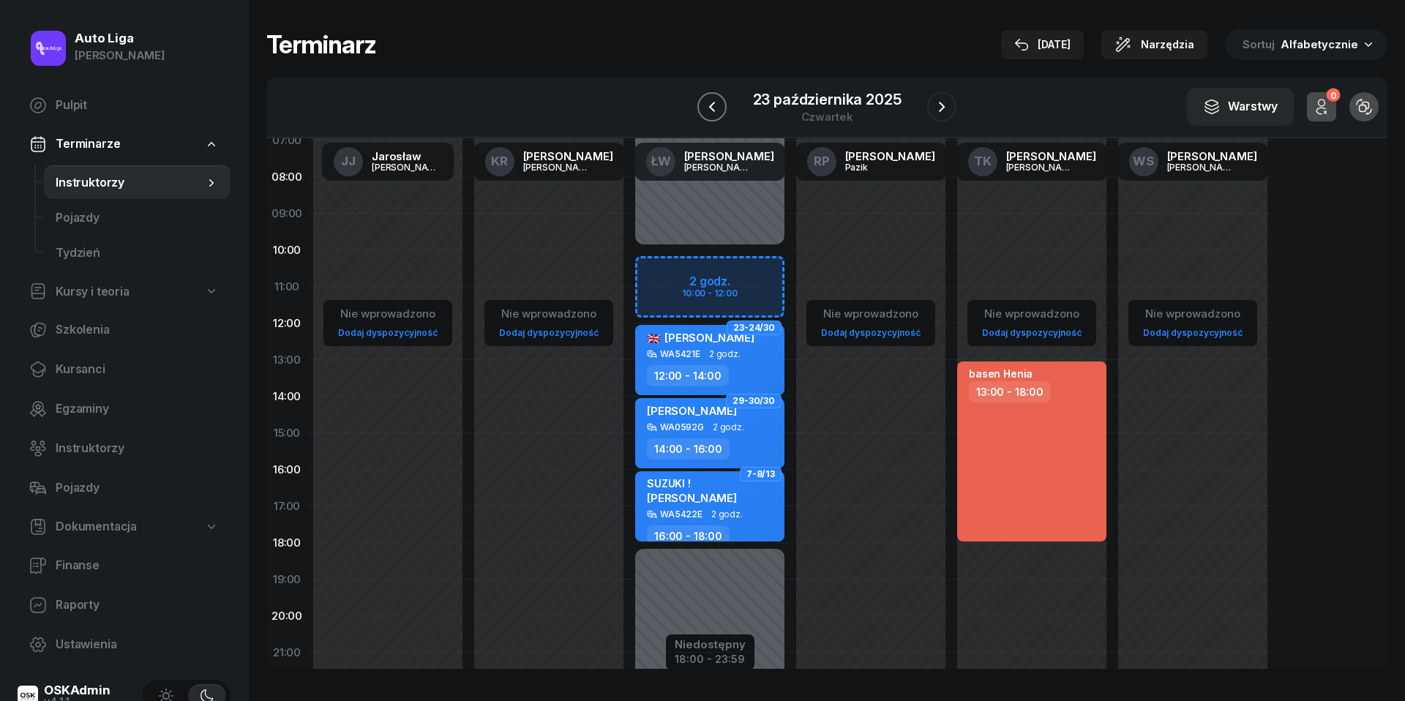
click at [715, 98] on icon "button" at bounding box center [712, 107] width 18 height 18
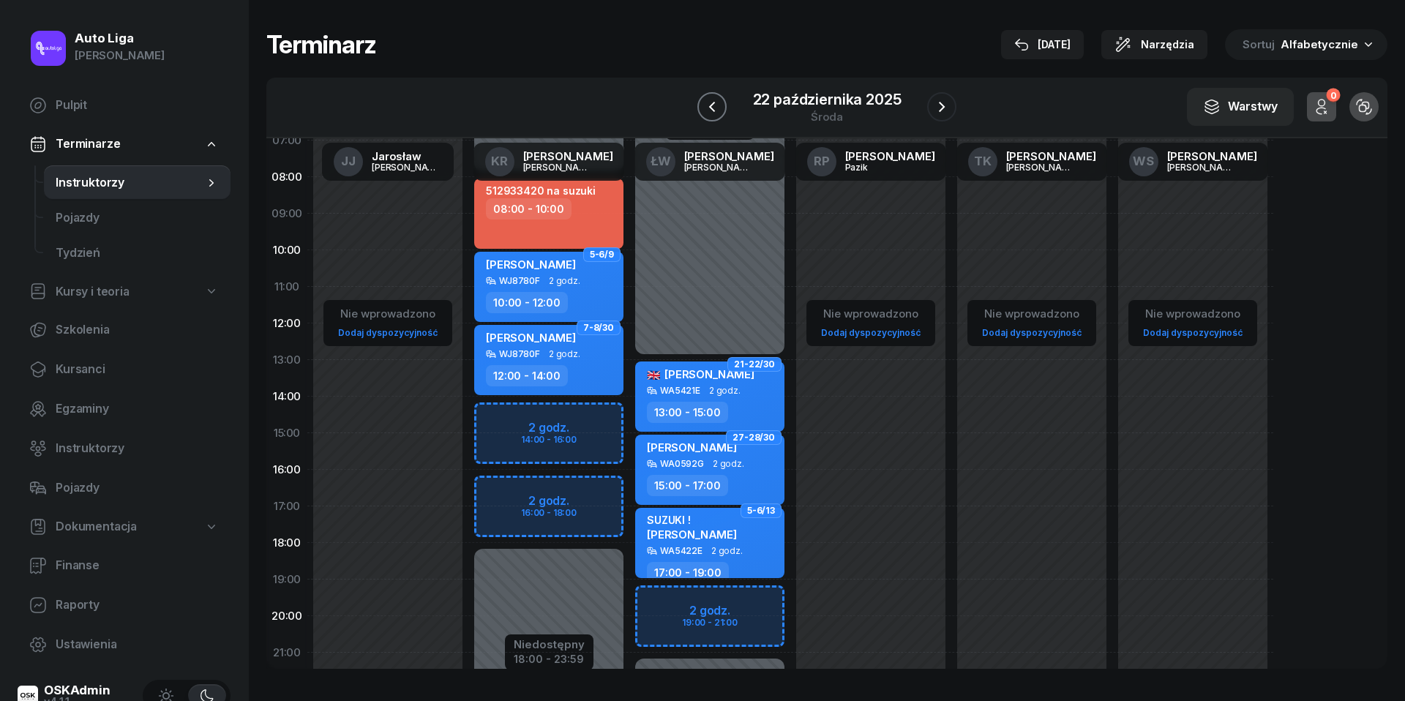
click at [715, 98] on icon "button" at bounding box center [712, 107] width 18 height 18
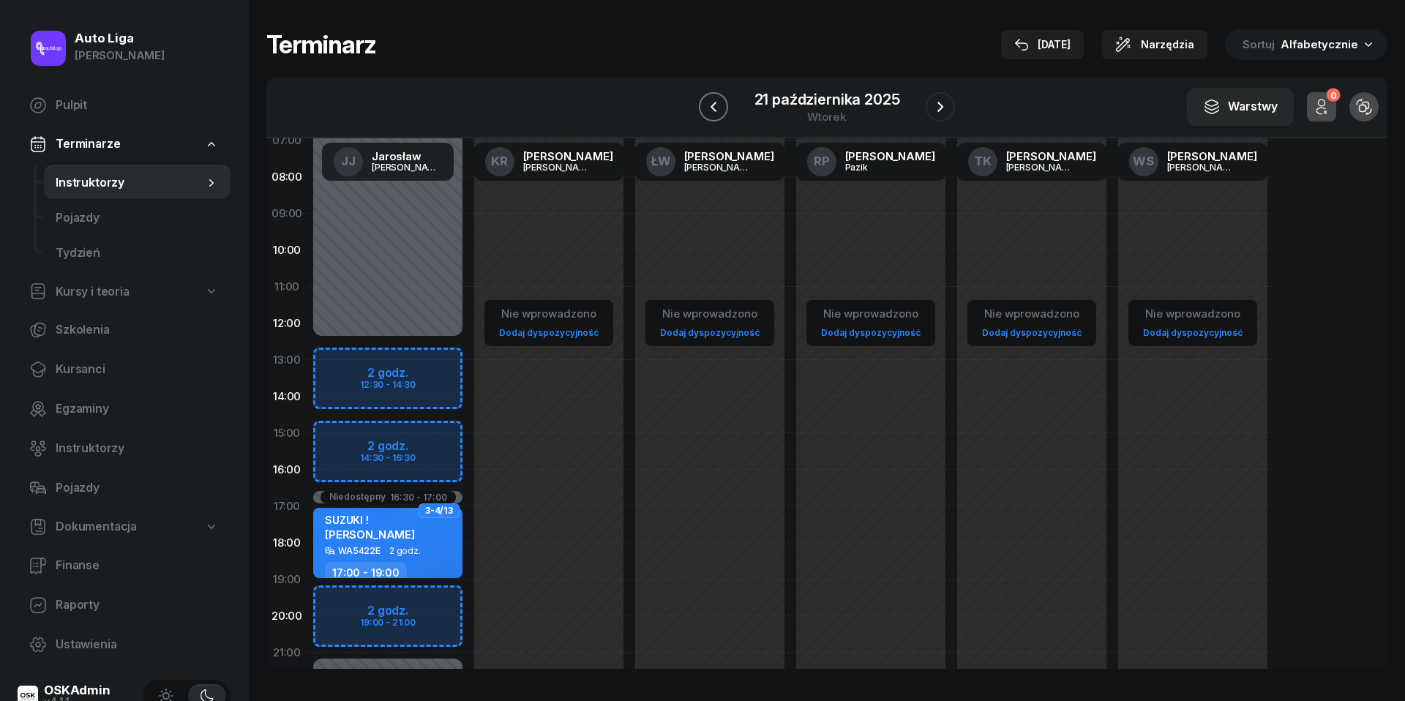
click at [715, 98] on icon "button" at bounding box center [714, 107] width 18 height 18
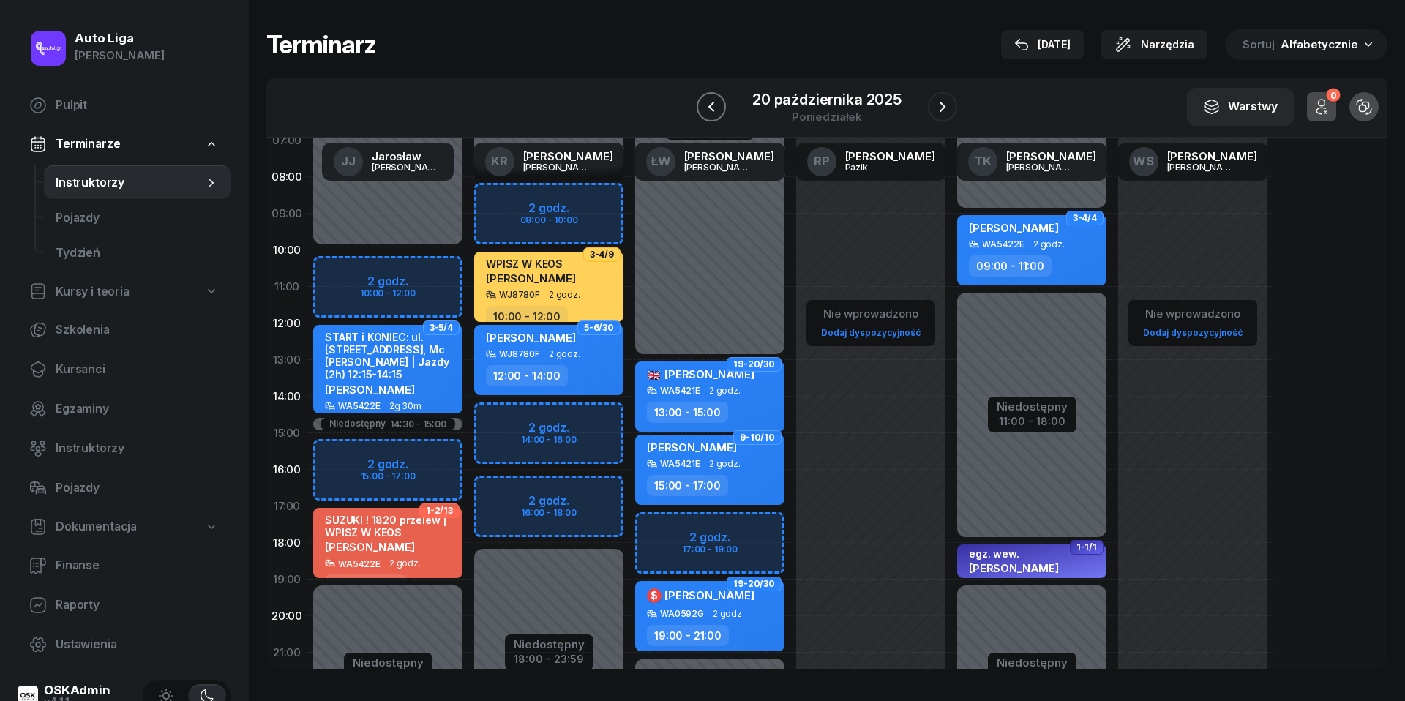
click at [715, 98] on icon "button" at bounding box center [711, 107] width 18 height 18
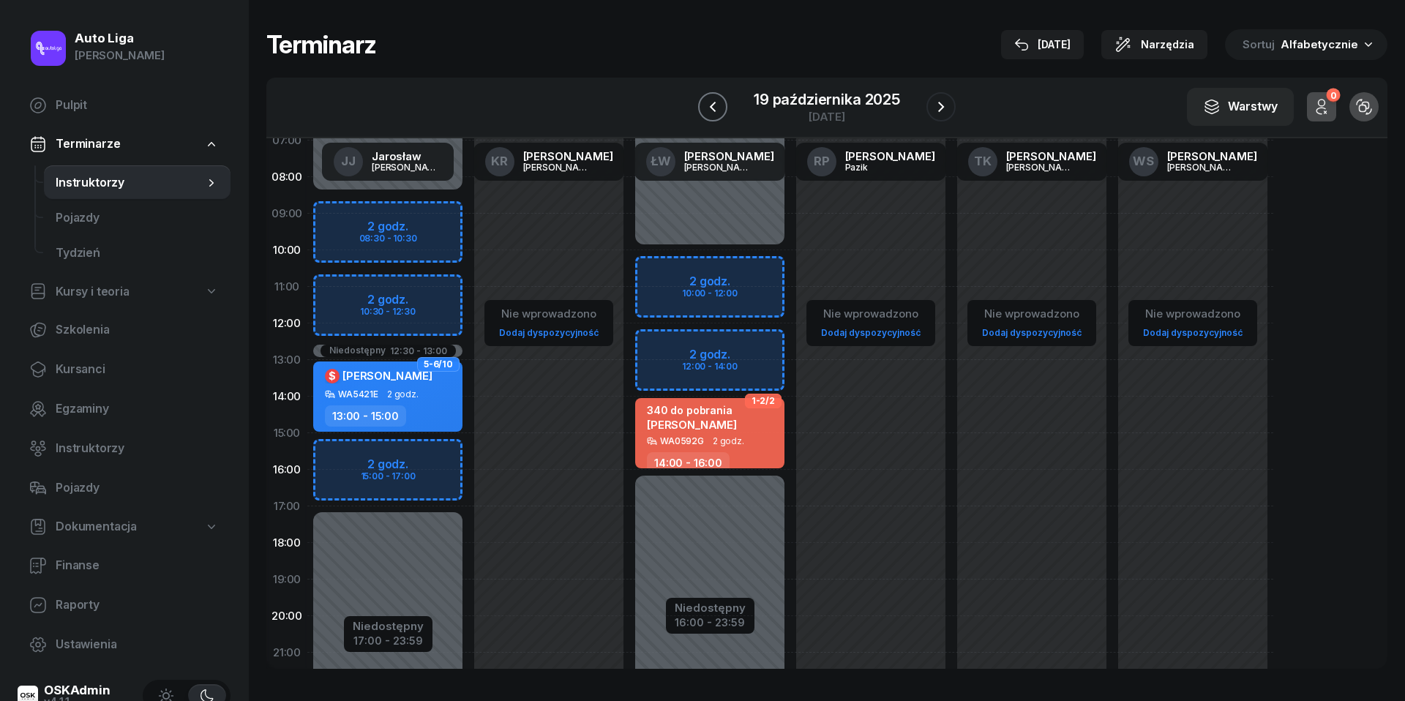
click at [715, 98] on icon "button" at bounding box center [713, 107] width 18 height 18
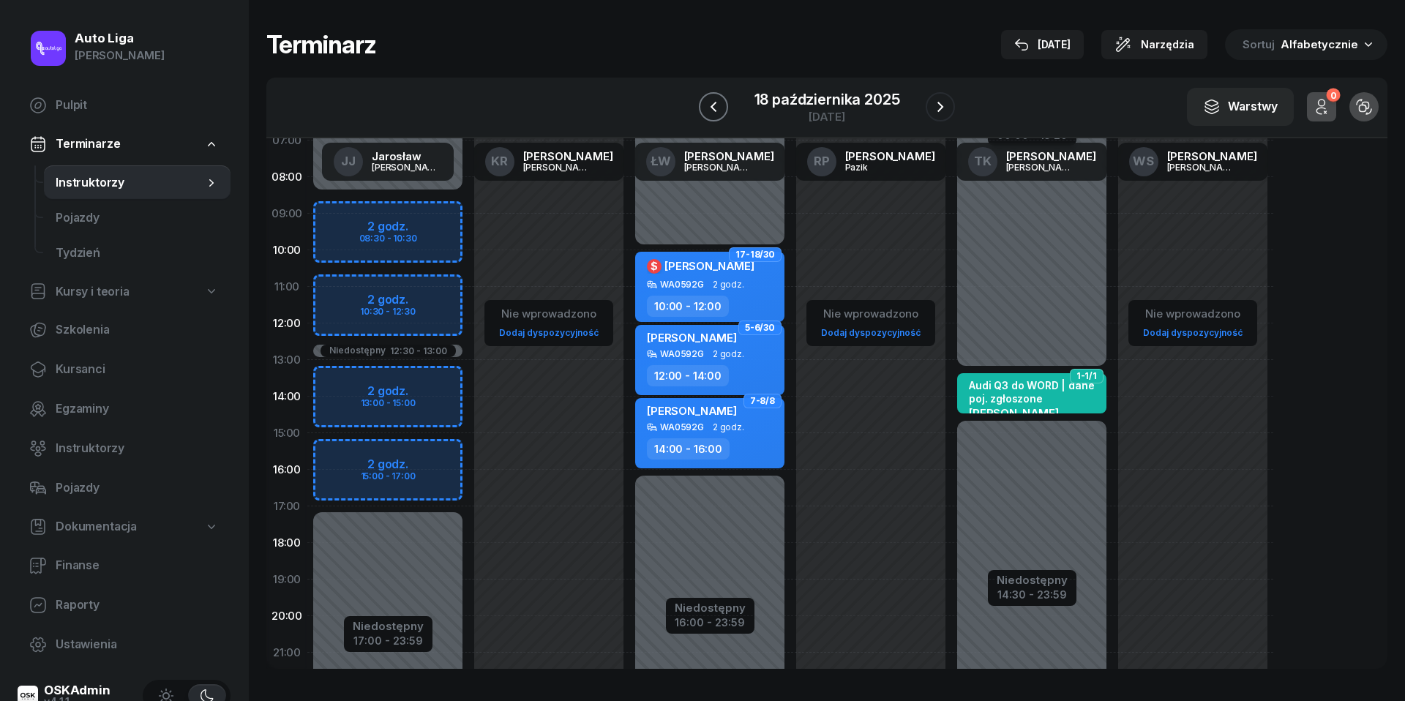
click at [715, 98] on icon "button" at bounding box center [714, 107] width 18 height 18
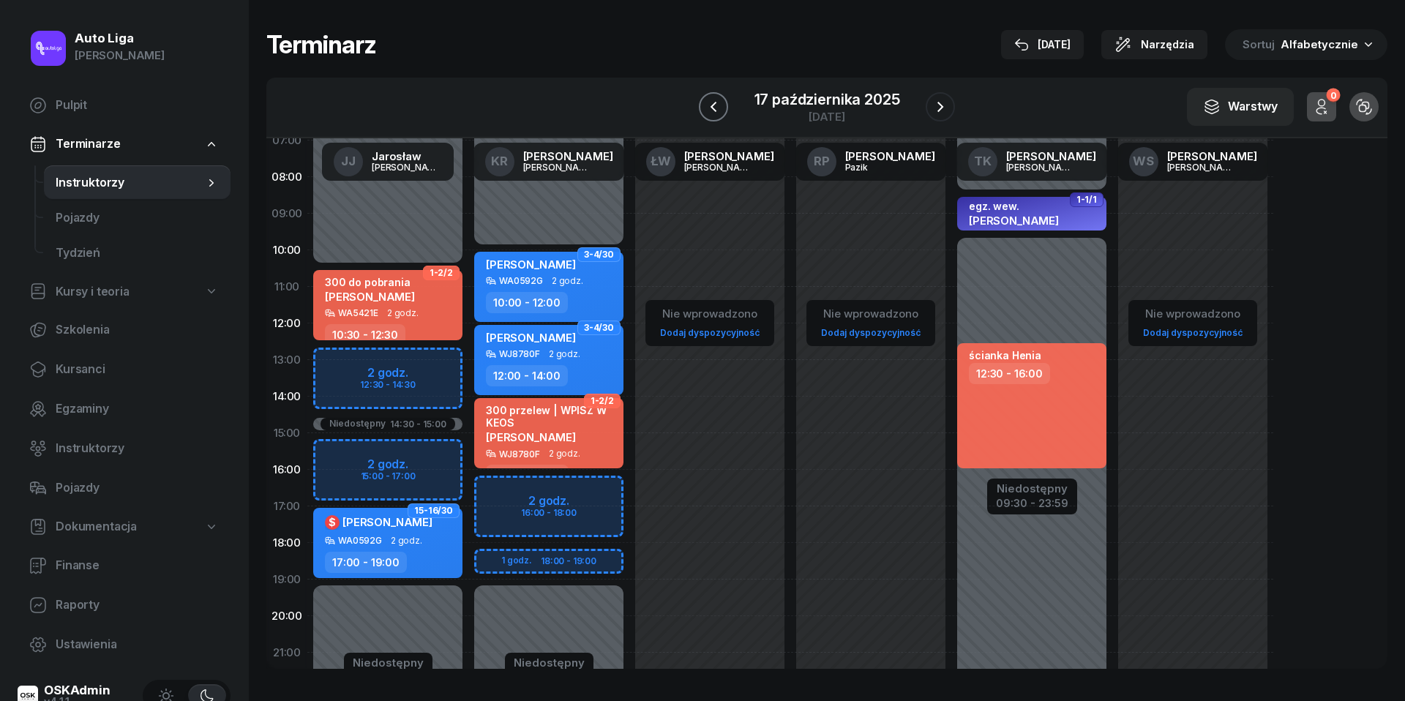
click at [715, 98] on icon "button" at bounding box center [714, 107] width 18 height 18
